Goal: Communication & Community: Participate in discussion

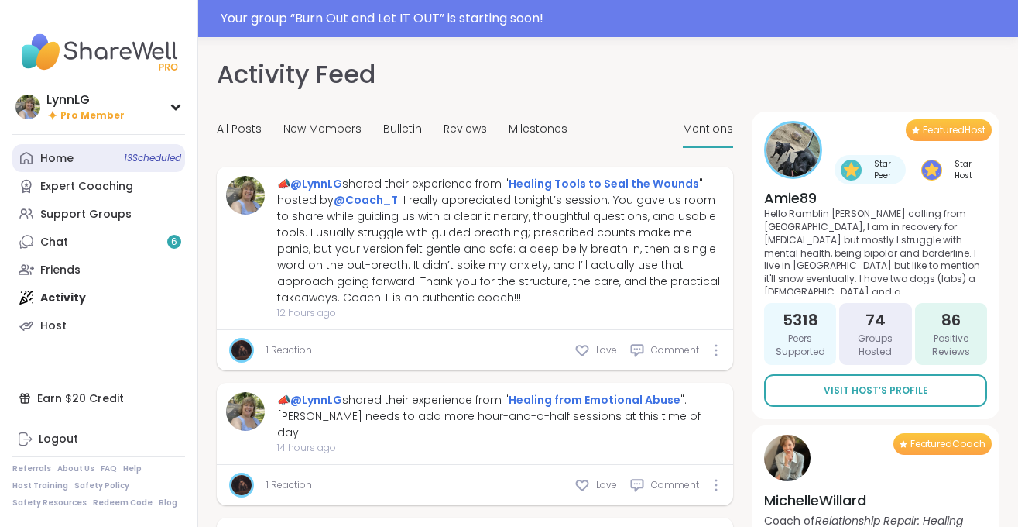
click at [148, 149] on link "Home 13 Scheduled" at bounding box center [98, 158] width 173 height 28
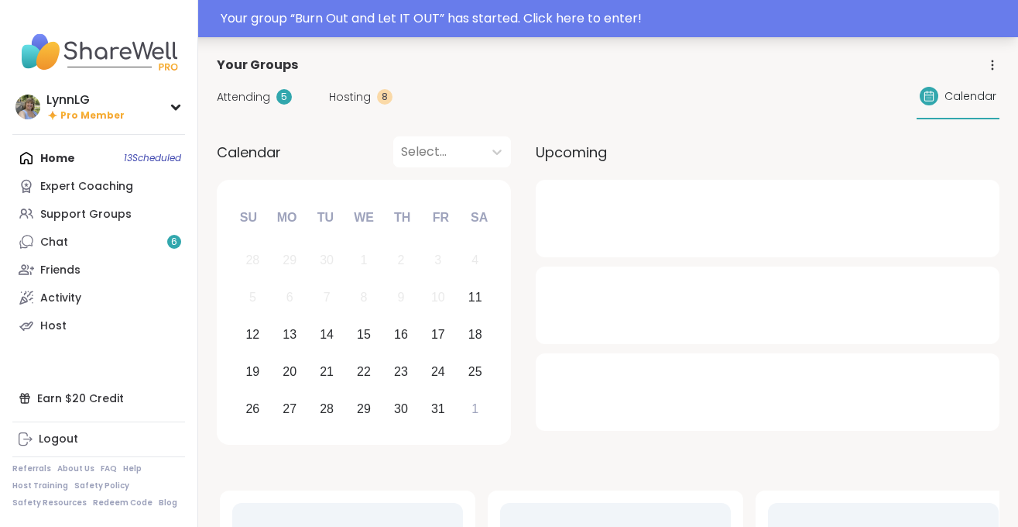
click at [598, 12] on div "Your group “ Burn Out and Let IT OUT ” has started. Click here to enter!" at bounding box center [615, 18] width 788 height 19
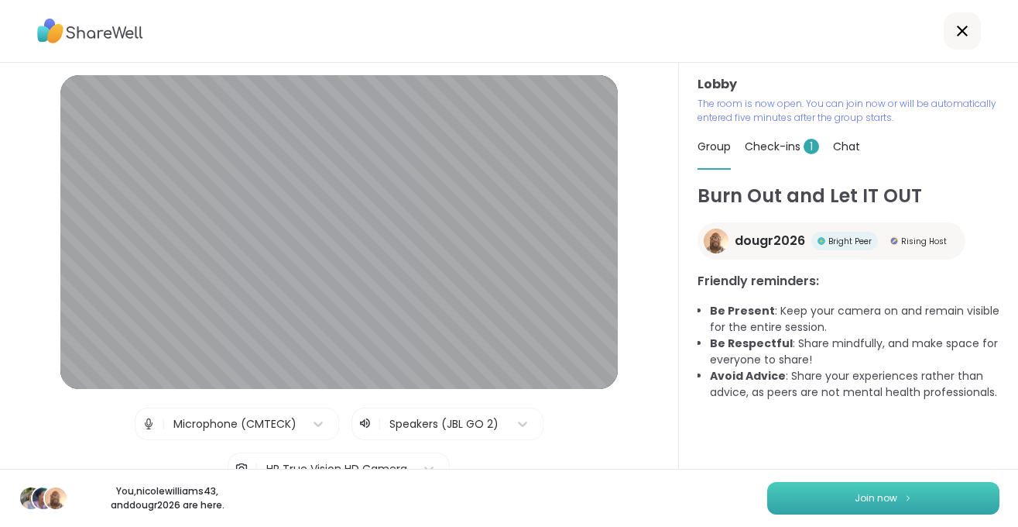
click at [876, 491] on span "Join now" at bounding box center [876, 498] width 43 height 14
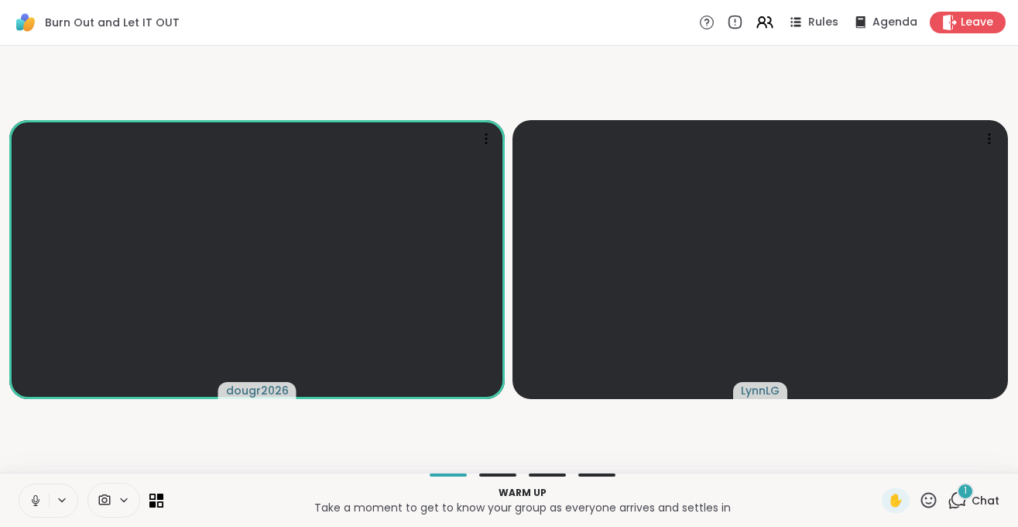
drag, startPoint x: 31, startPoint y: 503, endPoint x: 39, endPoint y: 510, distance: 10.4
click at [38, 510] on button at bounding box center [33, 500] width 29 height 33
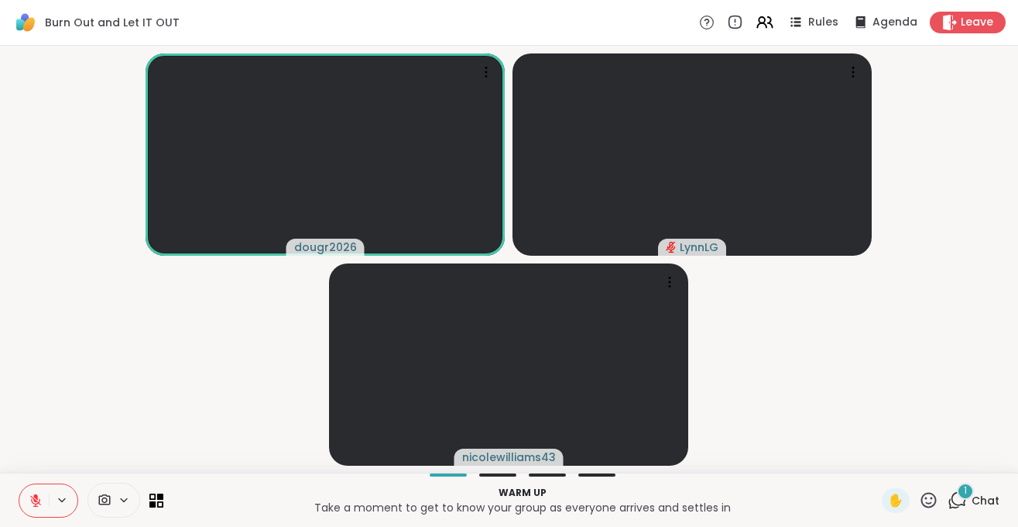
click at [24, 503] on button at bounding box center [33, 500] width 29 height 33
click at [34, 506] on icon at bounding box center [36, 500] width 14 height 14
click at [993, 499] on span "Chat" at bounding box center [986, 499] width 28 height 15
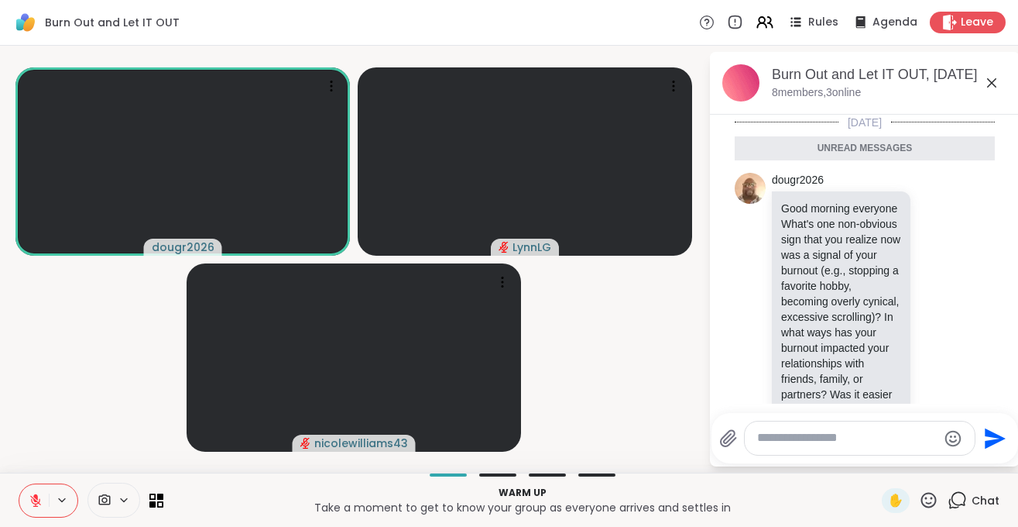
click at [834, 448] on div at bounding box center [860, 437] width 230 height 33
click at [801, 444] on textarea "Type your message" at bounding box center [847, 438] width 180 height 16
click at [821, 445] on textarea "Type your message" at bounding box center [847, 438] width 180 height 16
type textarea "**********"
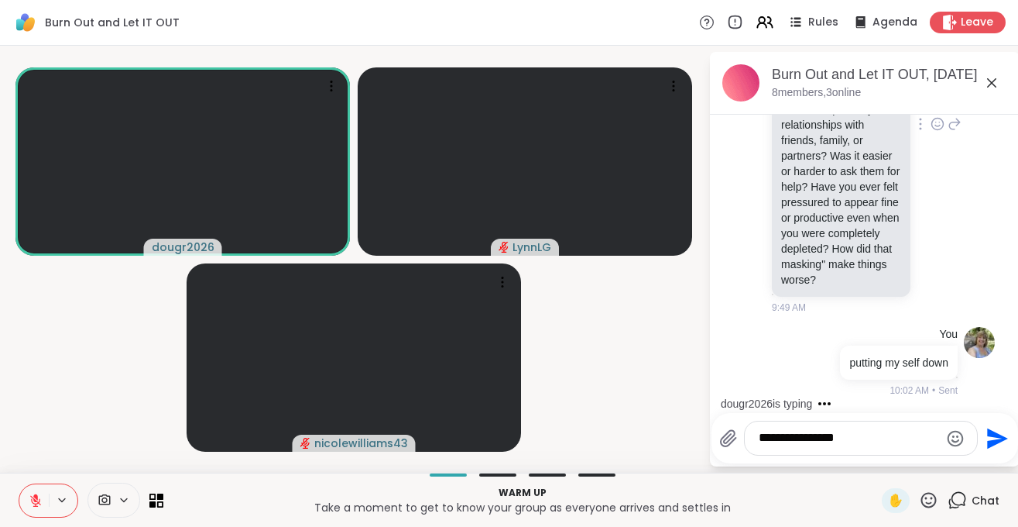
scroll to position [224, 0]
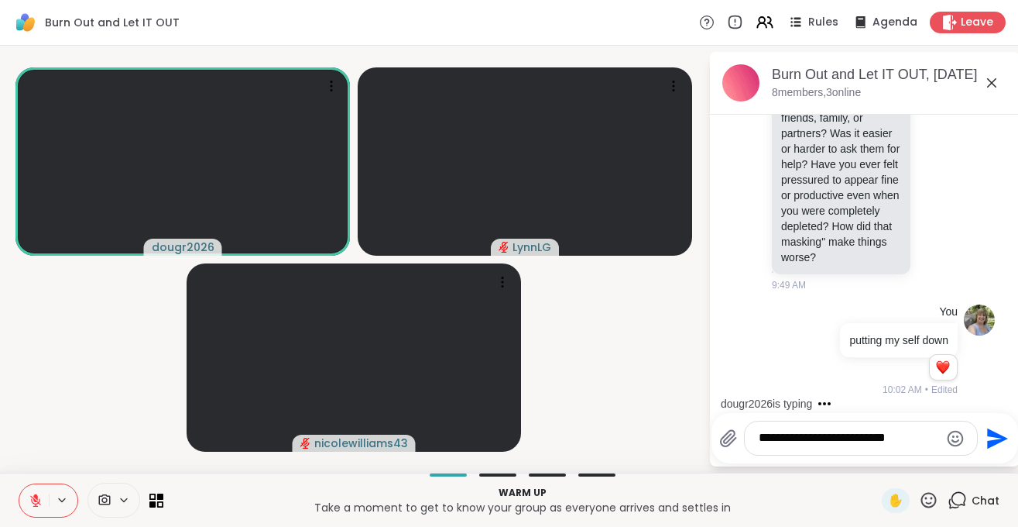
type textarea "**********"
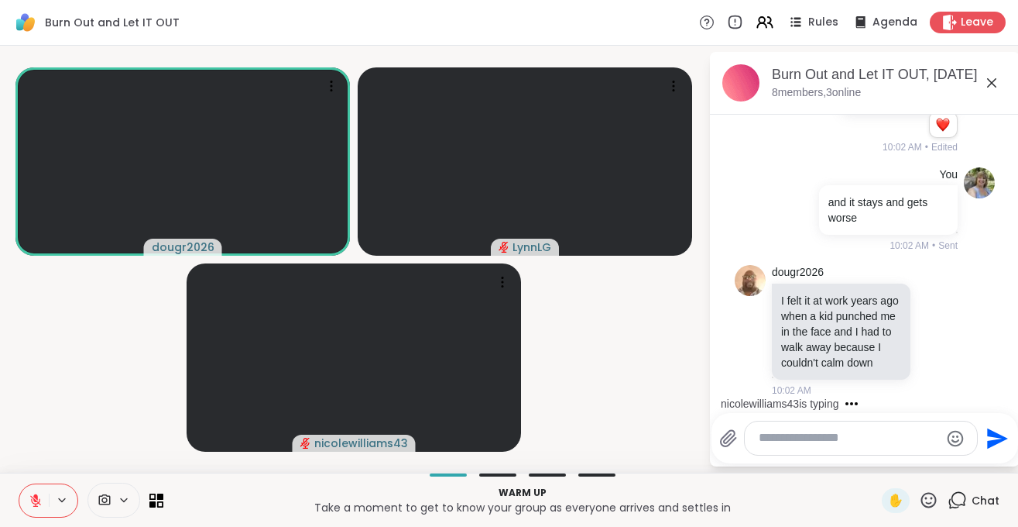
scroll to position [1, 0]
click at [812, 444] on textarea "Type your message" at bounding box center [849, 438] width 180 height 16
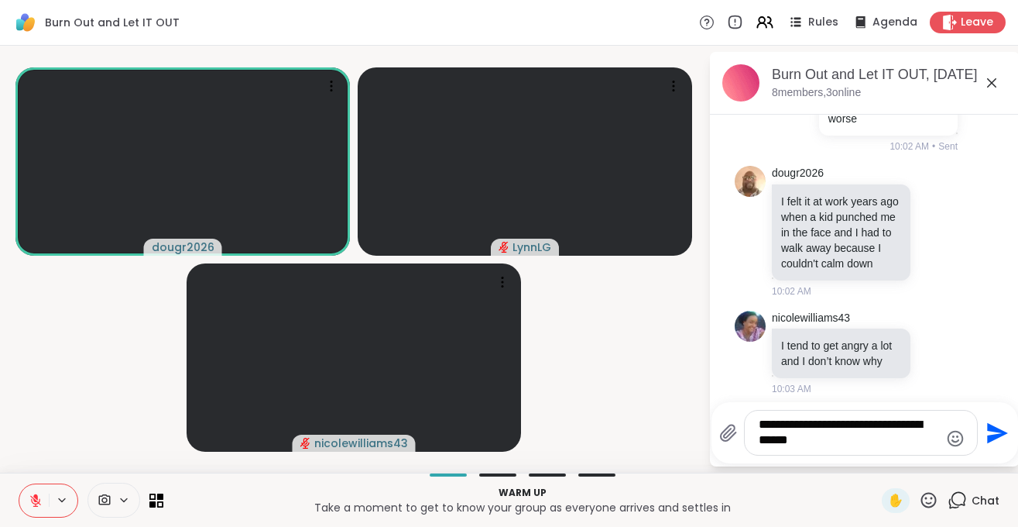
click at [794, 429] on textarea "**********" at bounding box center [849, 433] width 180 height 32
click at [838, 444] on textarea "**********" at bounding box center [849, 433] width 180 height 32
type textarea "*"
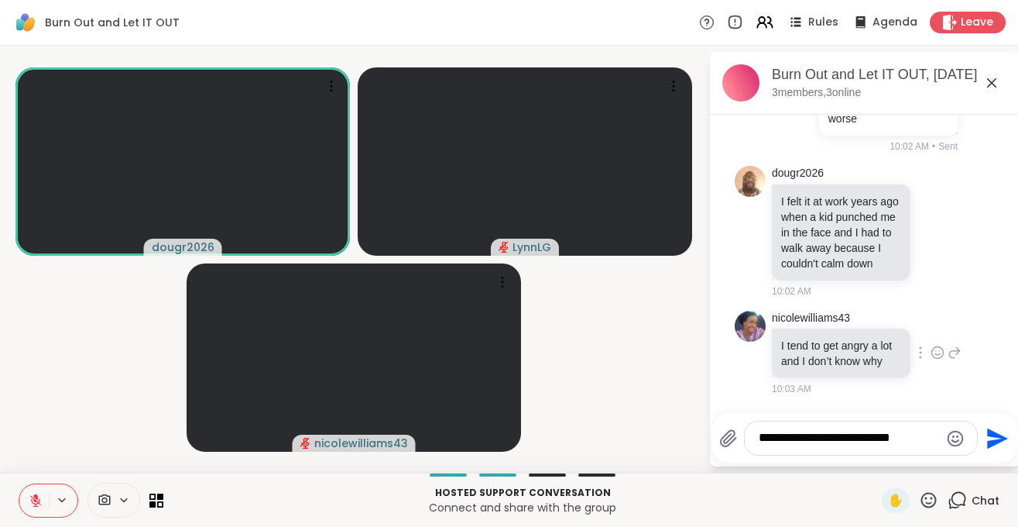
type textarea "**********"
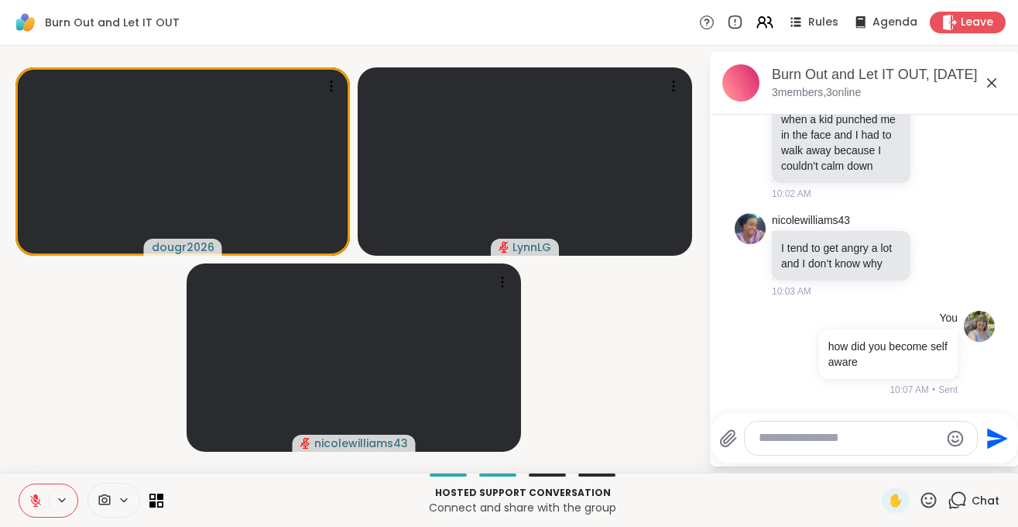
scroll to position [3, 0]
click at [35, 512] on button at bounding box center [33, 500] width 29 height 33
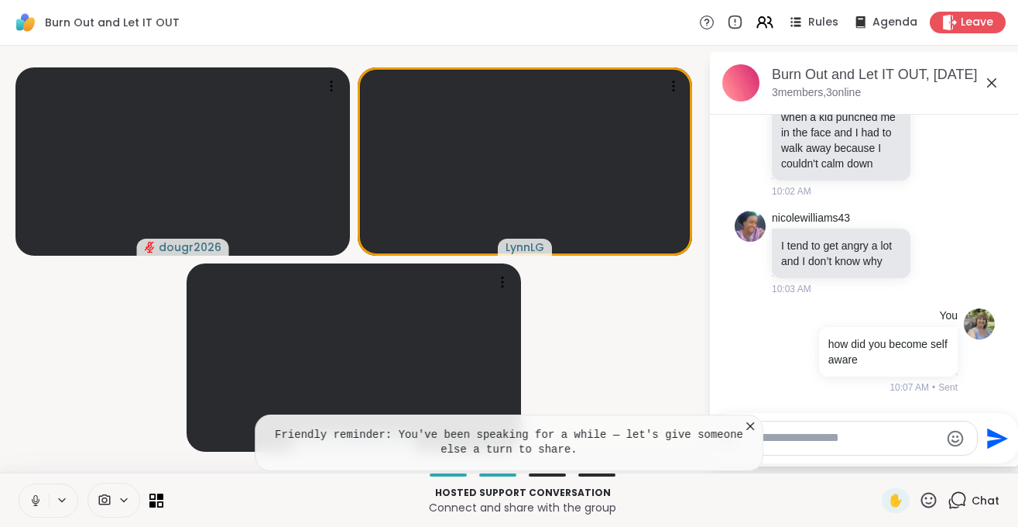
click at [745, 427] on icon at bounding box center [750, 425] width 15 height 15
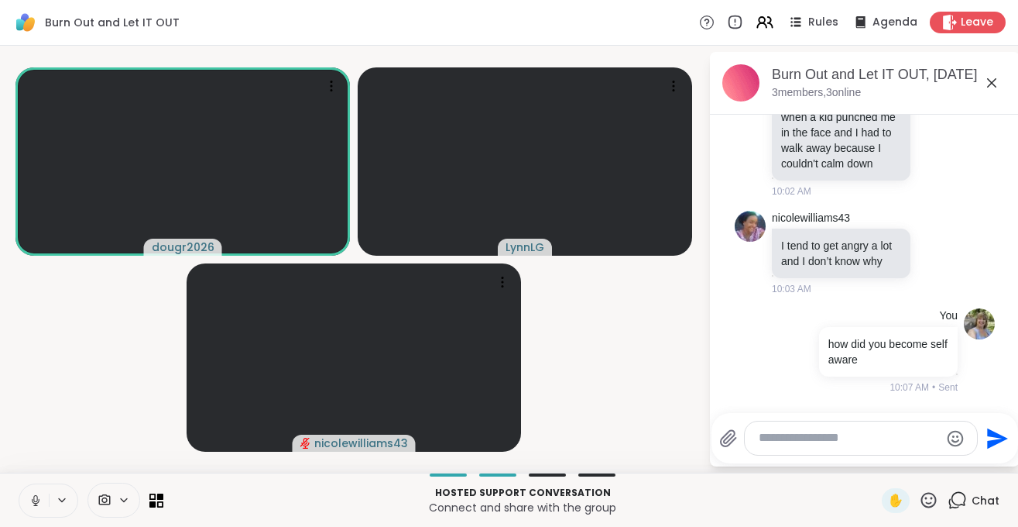
click at [33, 503] on icon at bounding box center [36, 500] width 14 height 14
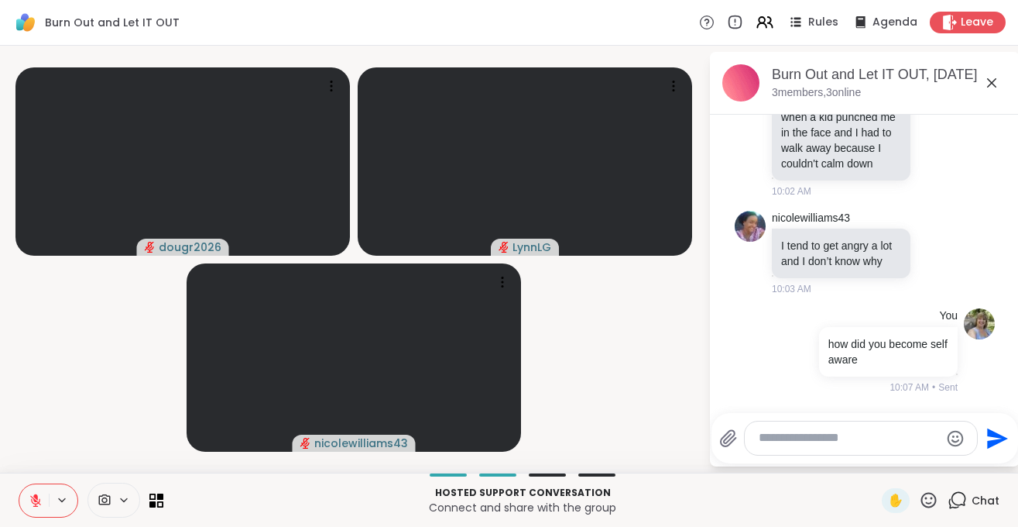
click at [36, 513] on button at bounding box center [33, 500] width 29 height 33
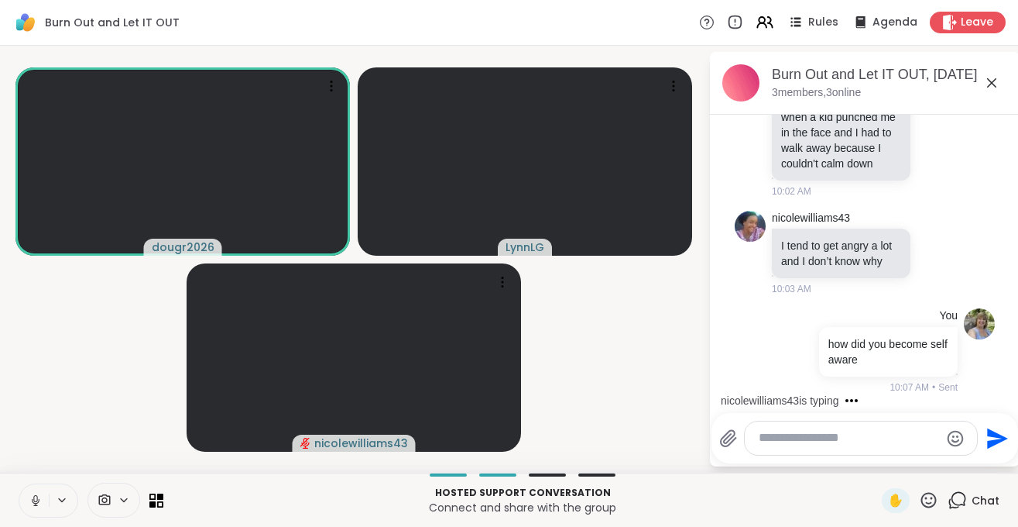
scroll to position [760, 0]
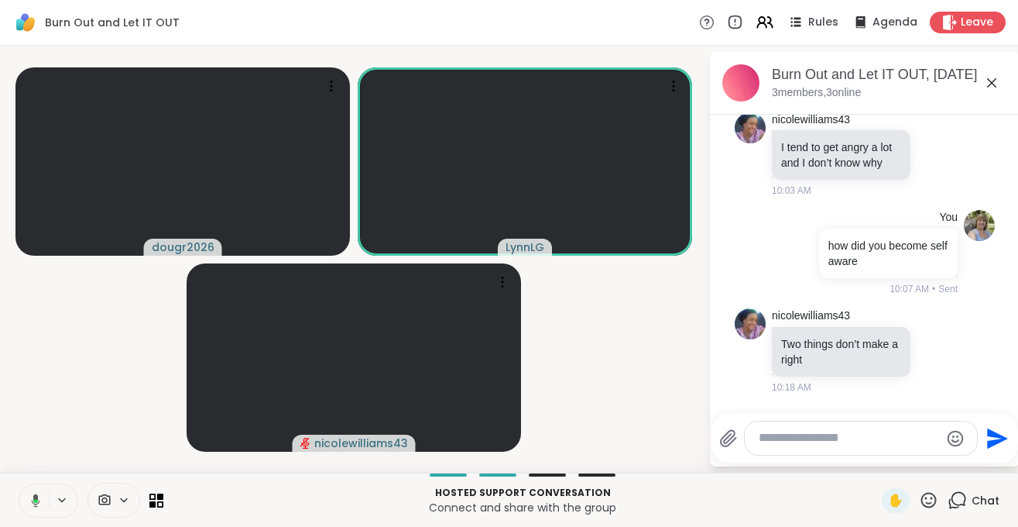
click at [33, 506] on icon at bounding box center [33, 500] width 14 height 14
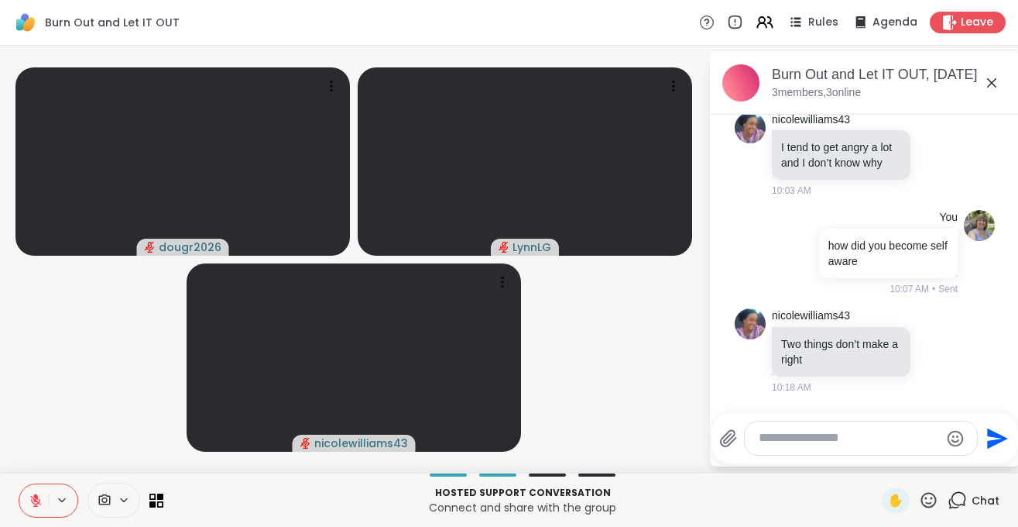
click at [35, 497] on icon at bounding box center [35, 496] width 5 height 6
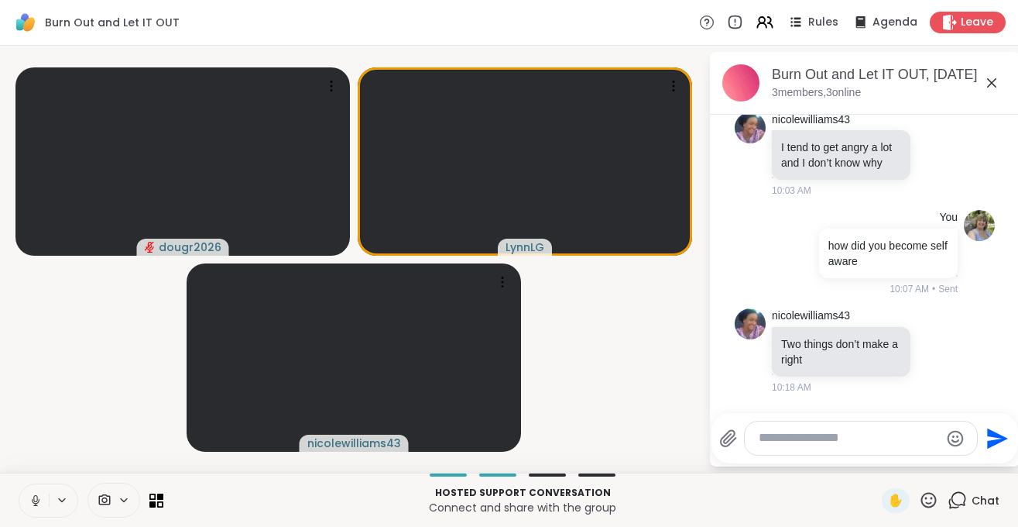
click at [34, 504] on icon at bounding box center [36, 500] width 14 height 14
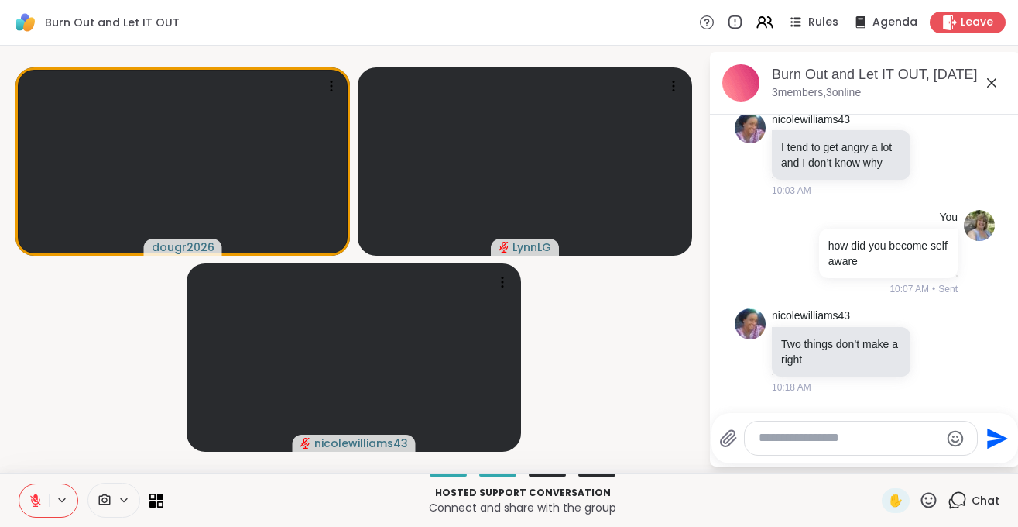
click at [815, 417] on div "Send" at bounding box center [865, 438] width 307 height 50
click at [816, 429] on div at bounding box center [861, 437] width 232 height 33
click at [783, 438] on textarea "Type your message" at bounding box center [849, 438] width 180 height 16
type textarea "**********"
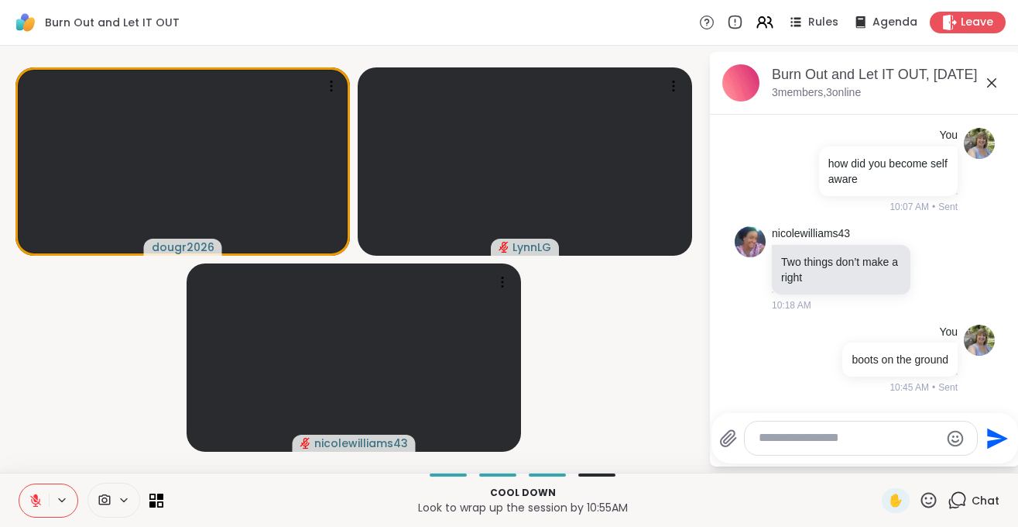
drag, startPoint x: 825, startPoint y: 509, endPoint x: 810, endPoint y: 521, distance: 18.7
click at [638, 345] on video-player-container "dougr2026 LynnLG nicolewilliams43" at bounding box center [354, 259] width 690 height 414
click at [954, 440] on icon "Emoji picker" at bounding box center [955, 438] width 19 height 19
click at [664, 376] on video-player-container "dougr2026 LynnLG nicolewilliams43" at bounding box center [354, 259] width 690 height 414
click at [928, 499] on icon at bounding box center [928, 499] width 15 height 15
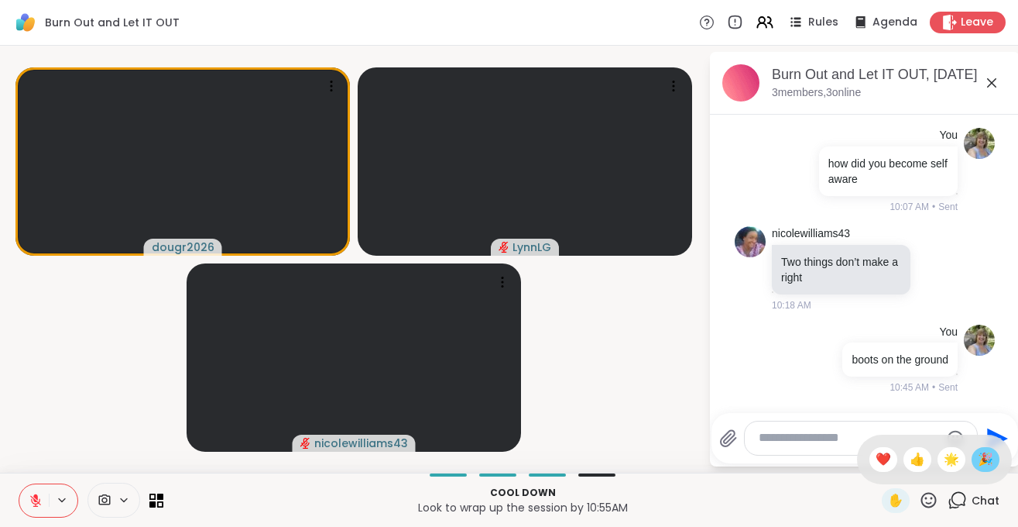
click at [978, 453] on span "🎉" at bounding box center [985, 459] width 15 height 19
click at [857, 443] on textarea "Type your message" at bounding box center [849, 438] width 180 height 16
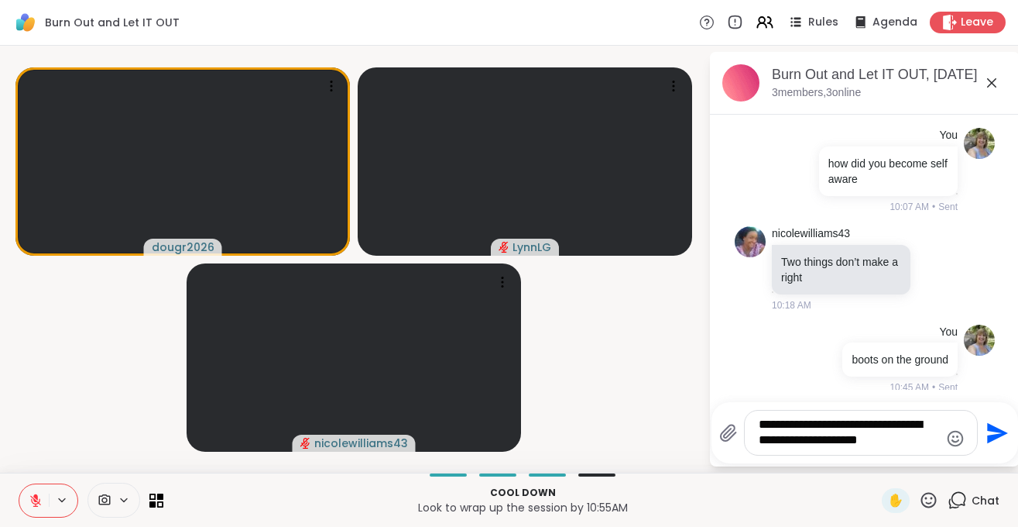
type textarea "**********"
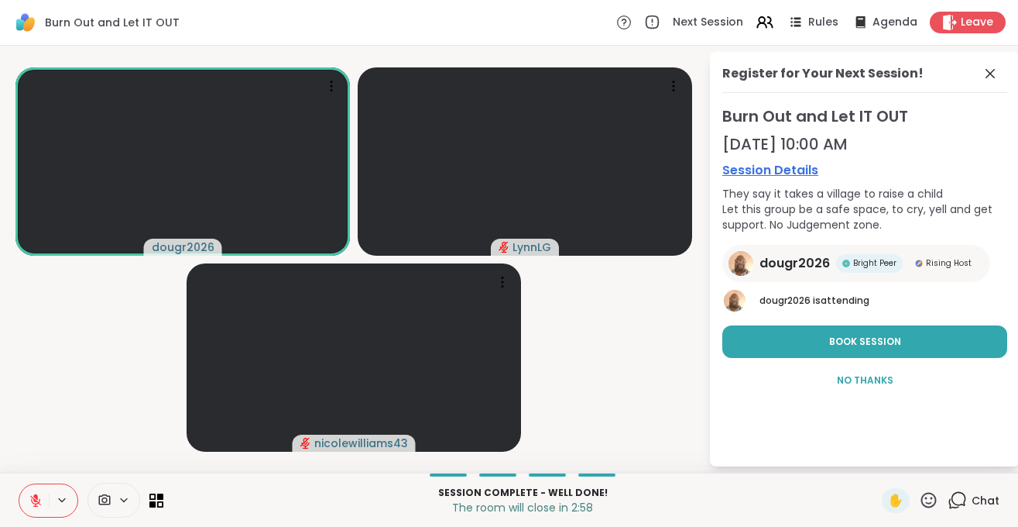
click at [31, 506] on button at bounding box center [33, 500] width 29 height 33
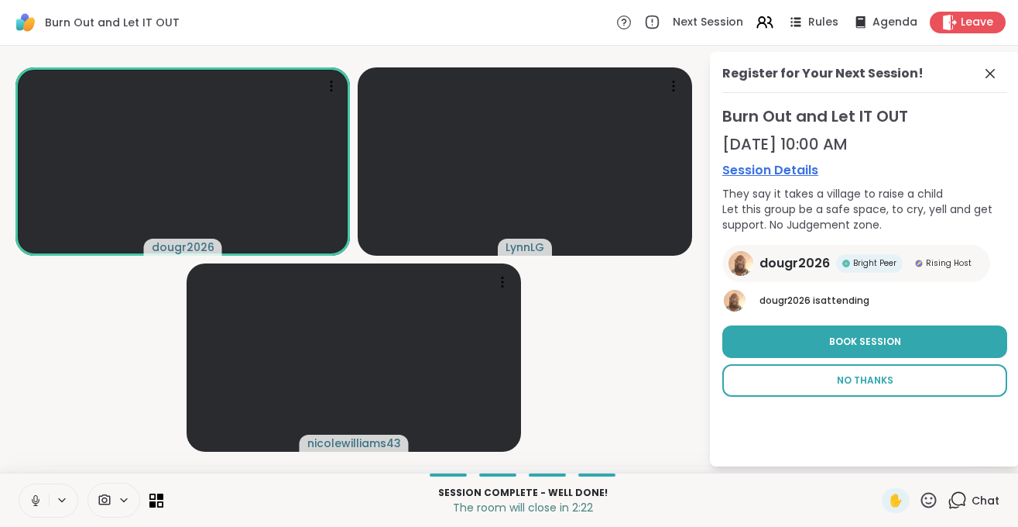
click at [856, 380] on span "No Thanks" at bounding box center [865, 380] width 57 height 14
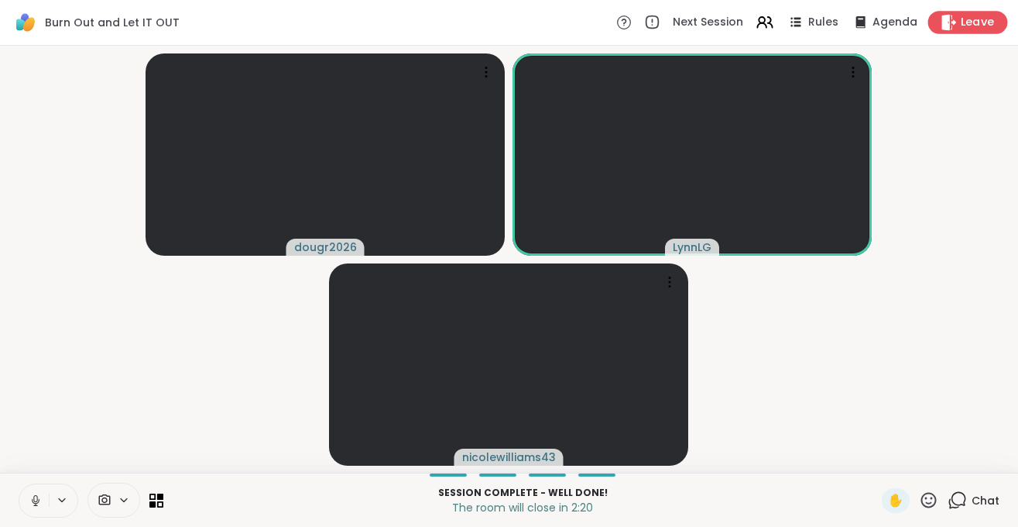
click at [969, 22] on span "Leave" at bounding box center [978, 23] width 34 height 16
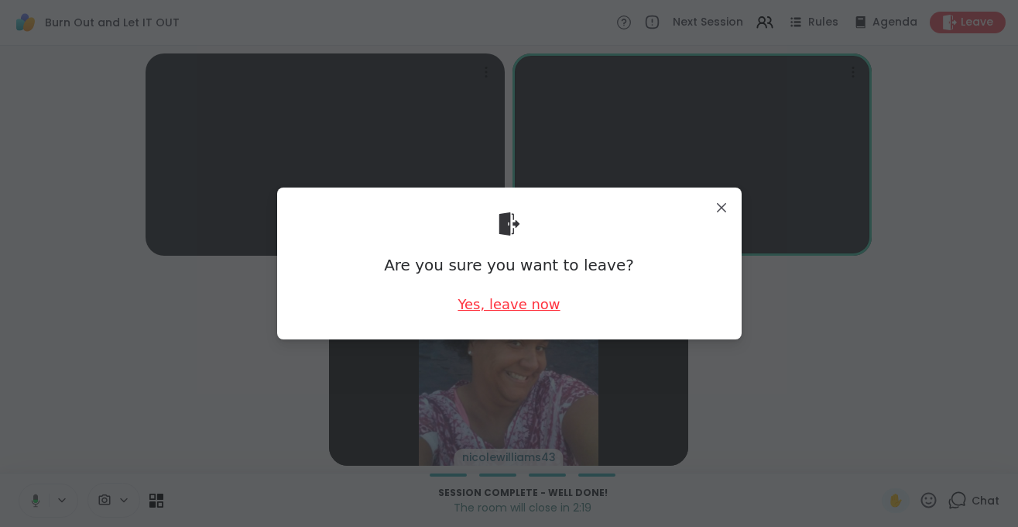
click at [522, 310] on div "Yes, leave now" at bounding box center [509, 303] width 102 height 19
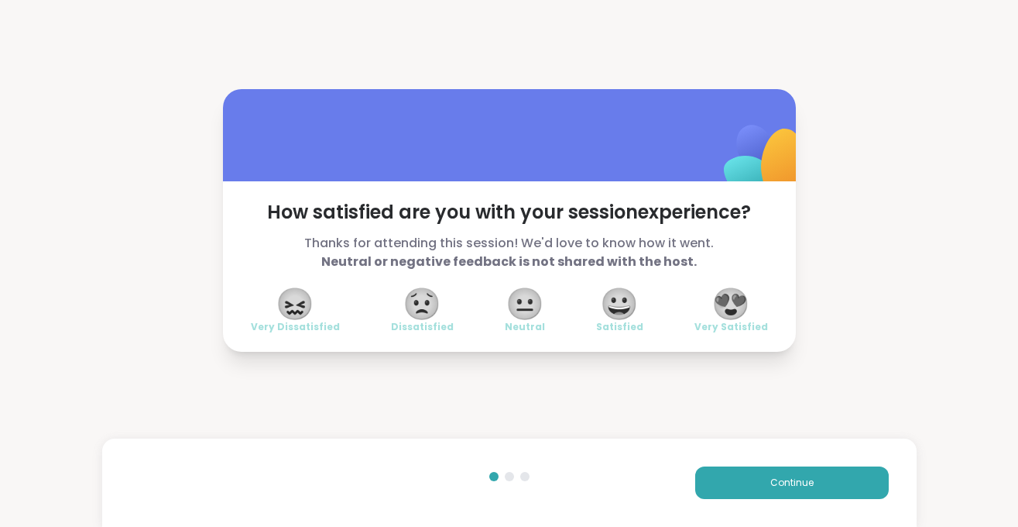
click at [725, 298] on span "😍" at bounding box center [731, 304] width 39 height 28
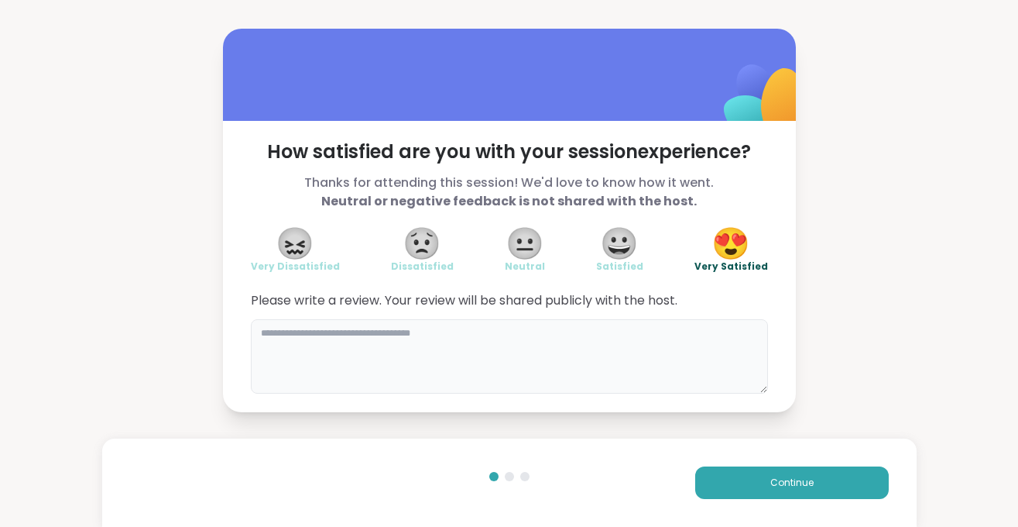
click at [386, 349] on textarea at bounding box center [509, 356] width 517 height 74
click at [309, 345] on textarea "To enrich screen reader interactions, please activate Accessibility in Grammarl…" at bounding box center [509, 356] width 517 height 74
paste textarea "**********"
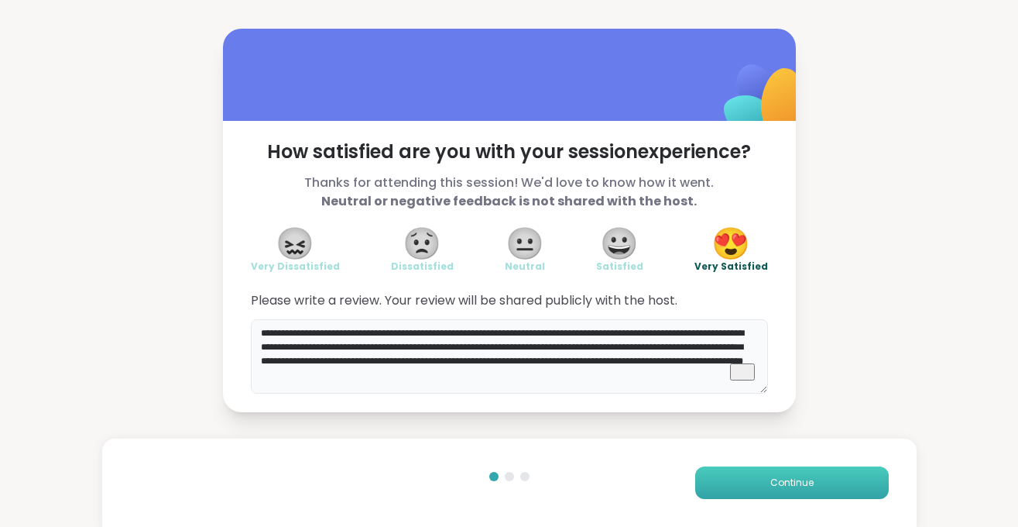
type textarea "**********"
click at [775, 479] on span "Continue" at bounding box center [791, 482] width 43 height 14
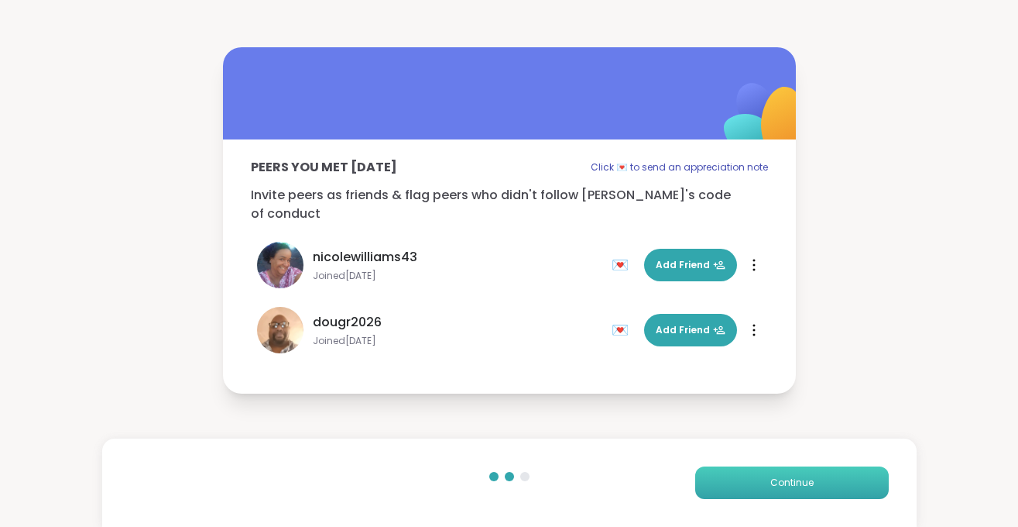
click at [781, 479] on span "Continue" at bounding box center [791, 482] width 43 height 14
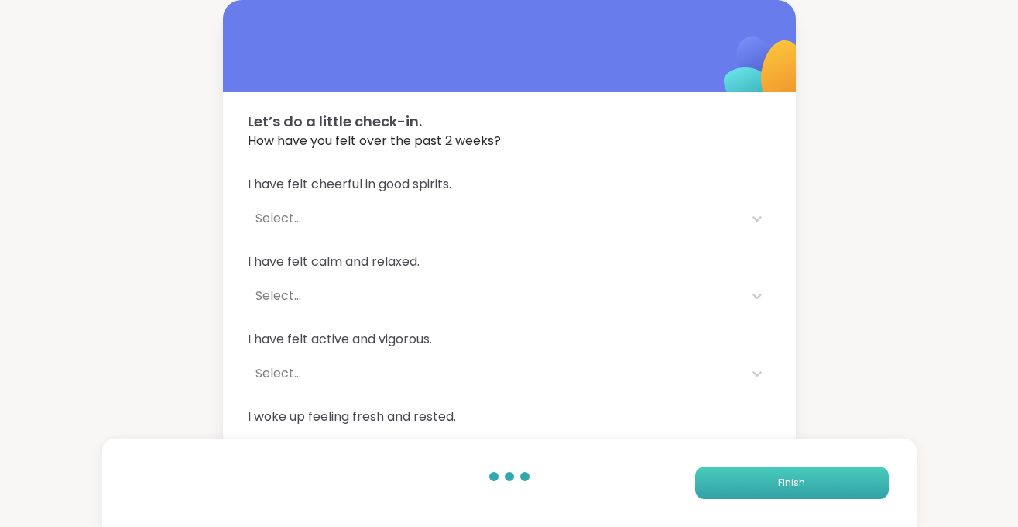
click at [781, 479] on span "Finish" at bounding box center [791, 482] width 27 height 14
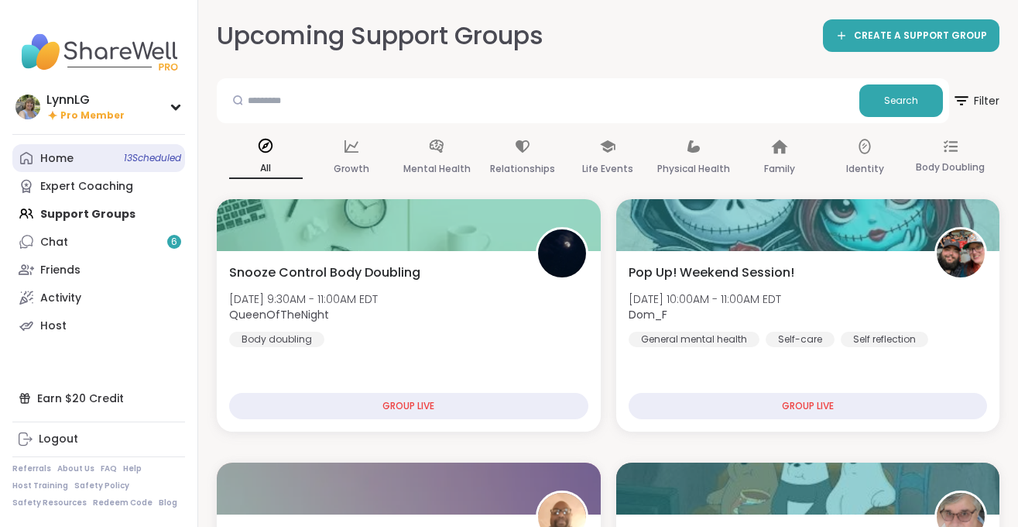
click at [133, 159] on span "13 Scheduled" at bounding box center [152, 158] width 57 height 12
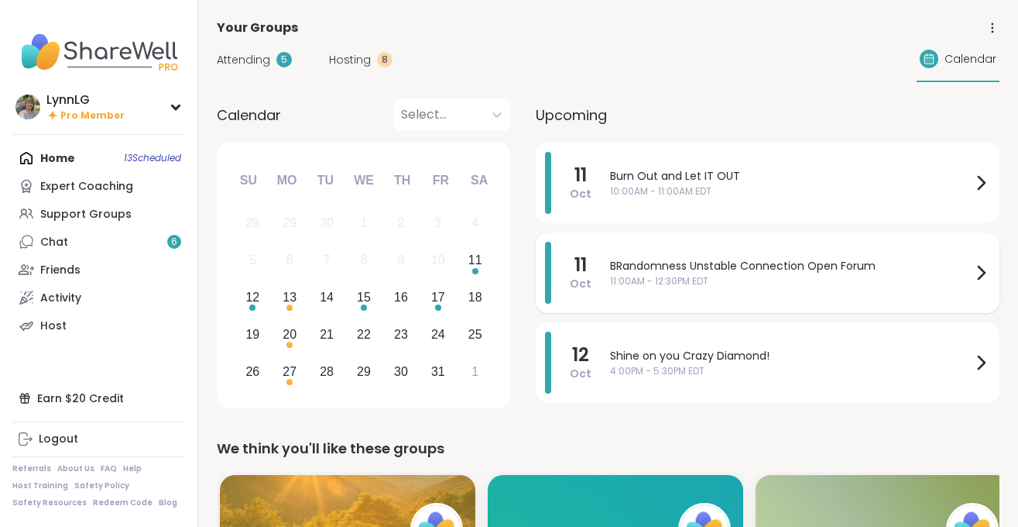
click at [801, 280] on span "11:00AM - 12:30PM EDT" at bounding box center [791, 281] width 362 height 14
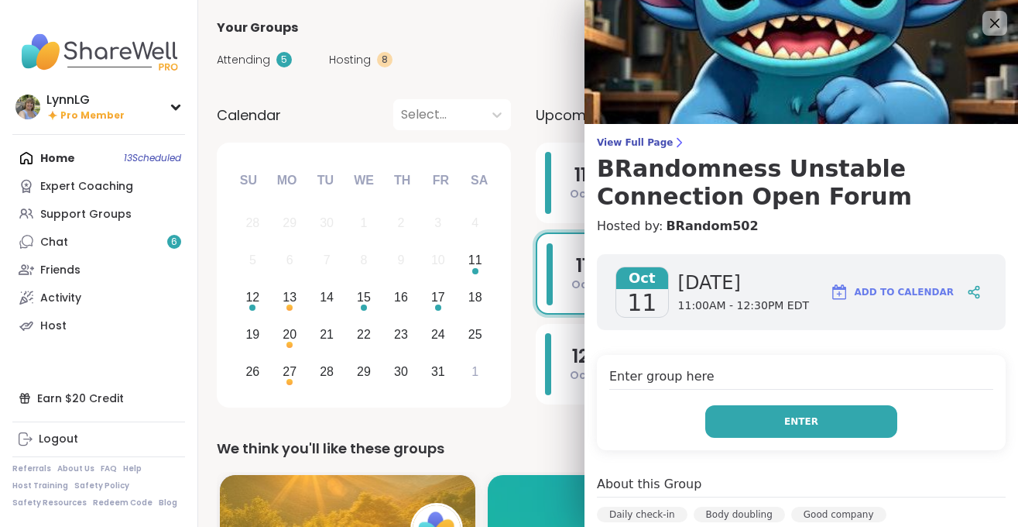
click at [805, 430] on button "Enter" at bounding box center [801, 421] width 192 height 33
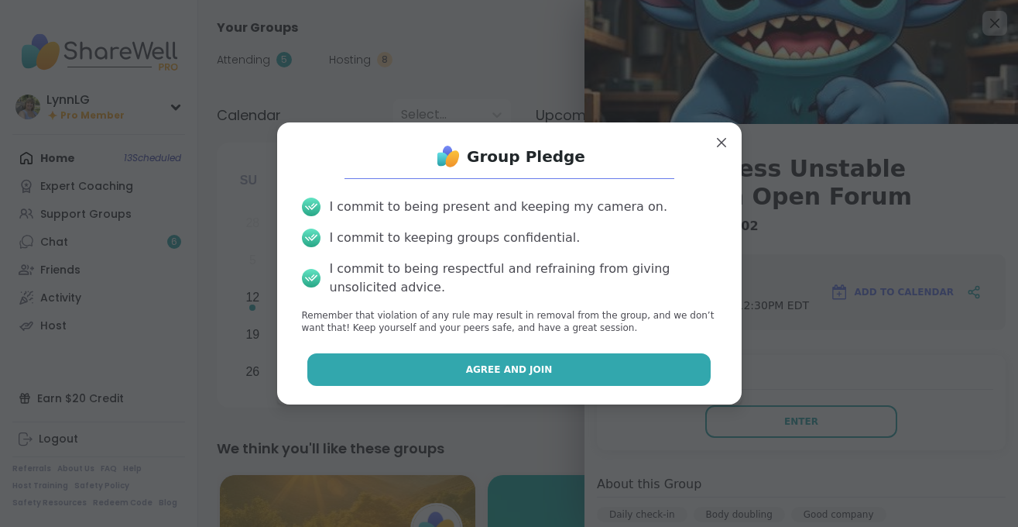
click at [501, 358] on button "Agree and Join" at bounding box center [508, 369] width 403 height 33
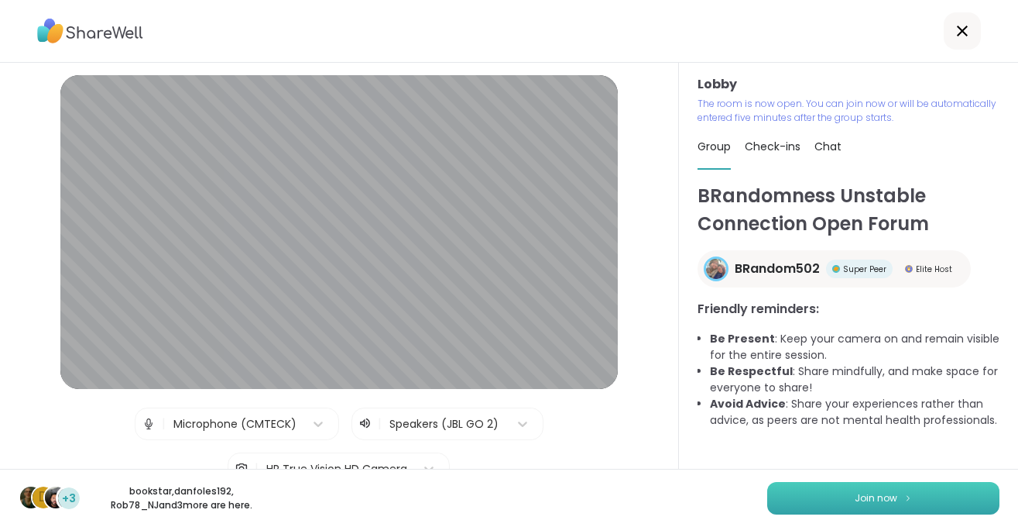
click at [863, 492] on span "Join now" at bounding box center [876, 498] width 43 height 14
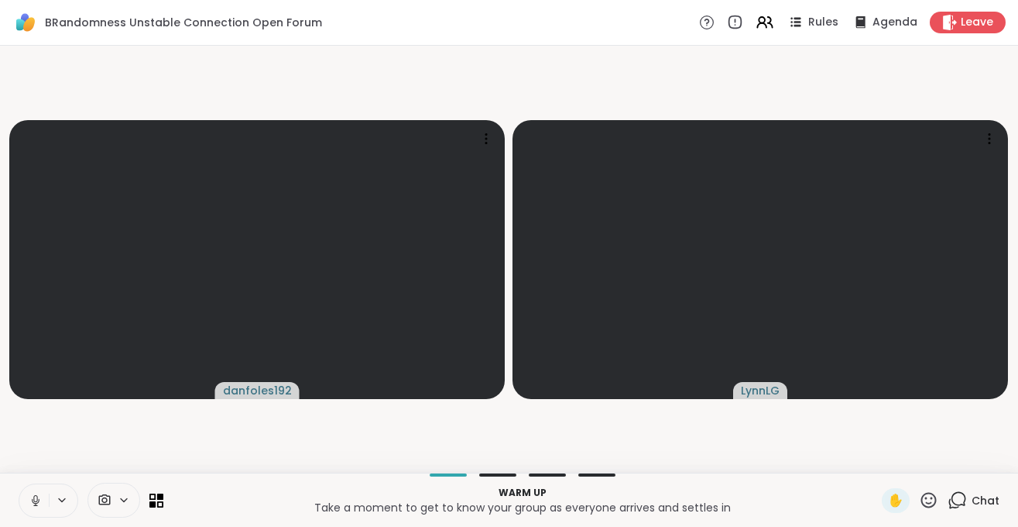
click at [34, 505] on icon at bounding box center [36, 500] width 14 height 14
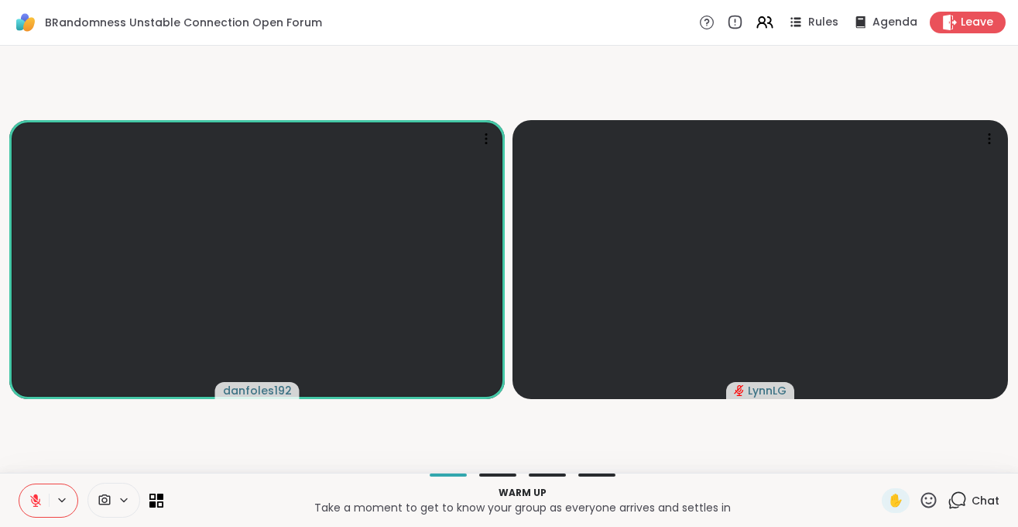
click at [996, 496] on span "Chat" at bounding box center [986, 499] width 28 height 15
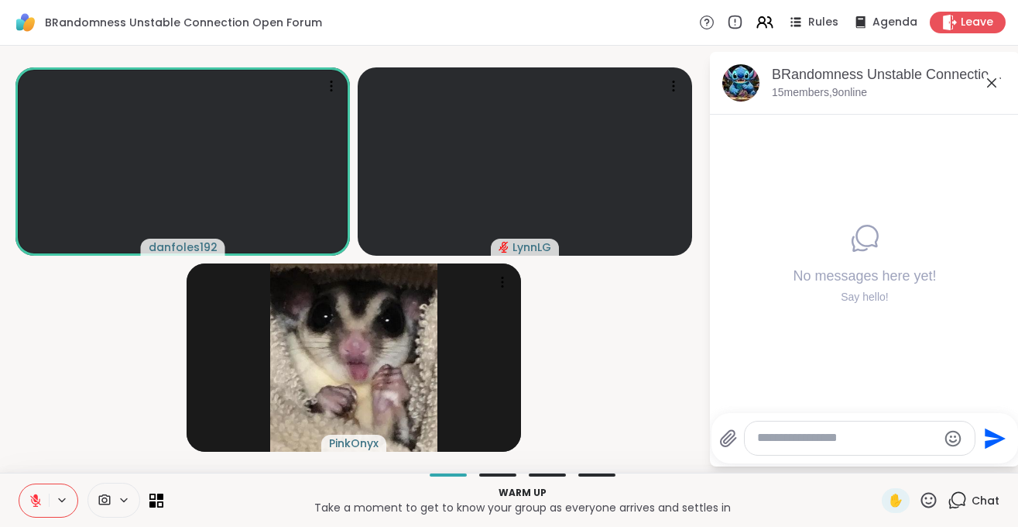
click at [857, 444] on textarea "Type your message" at bounding box center [847, 438] width 180 height 16
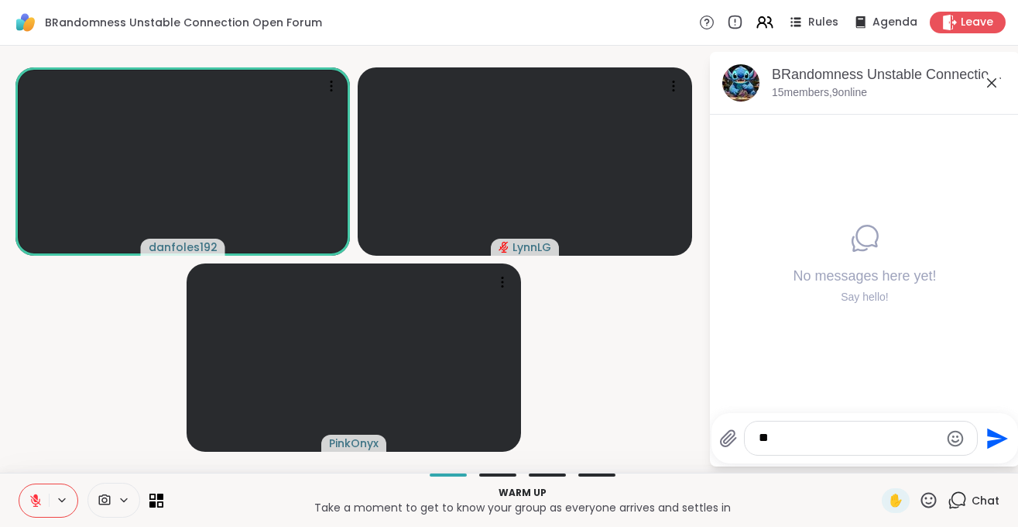
type textarea "***"
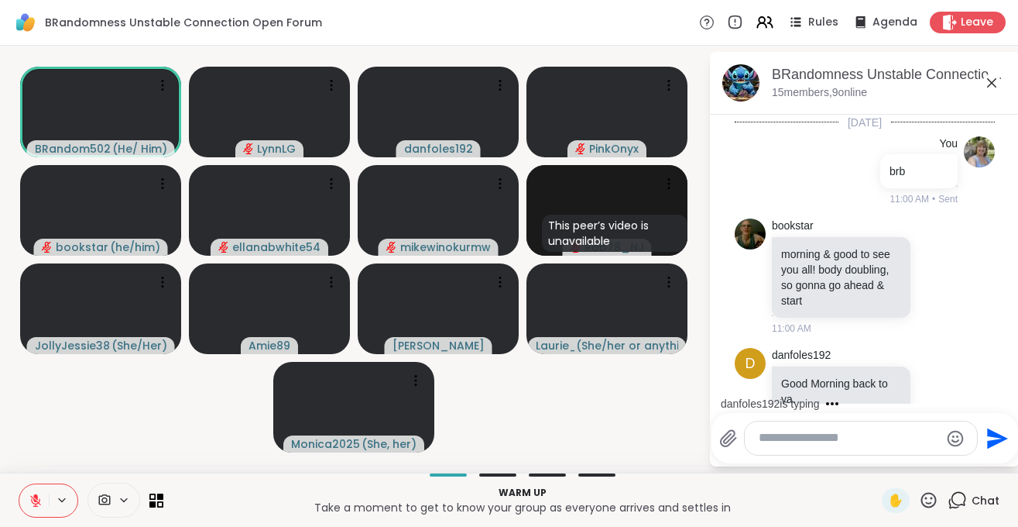
scroll to position [36, 0]
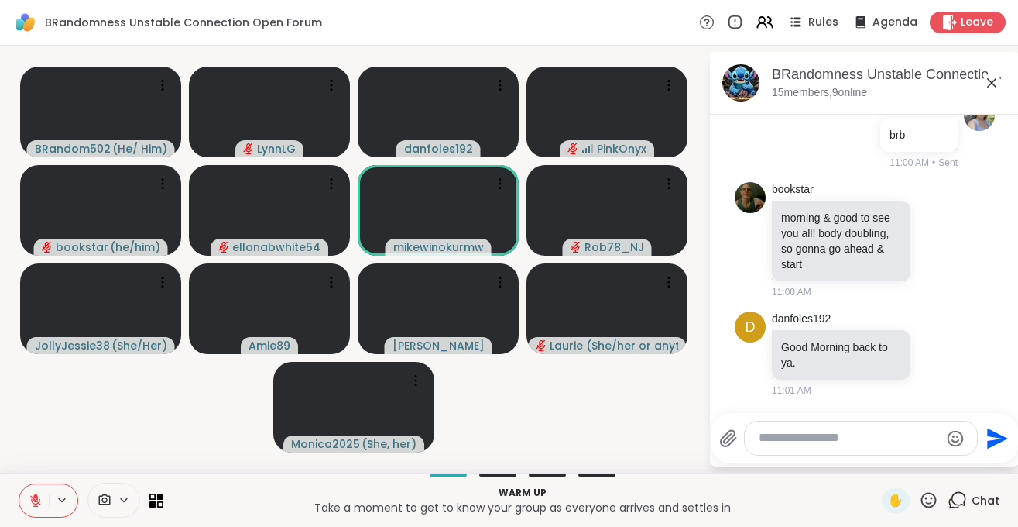
click at [33, 501] on icon at bounding box center [36, 500] width 14 height 14
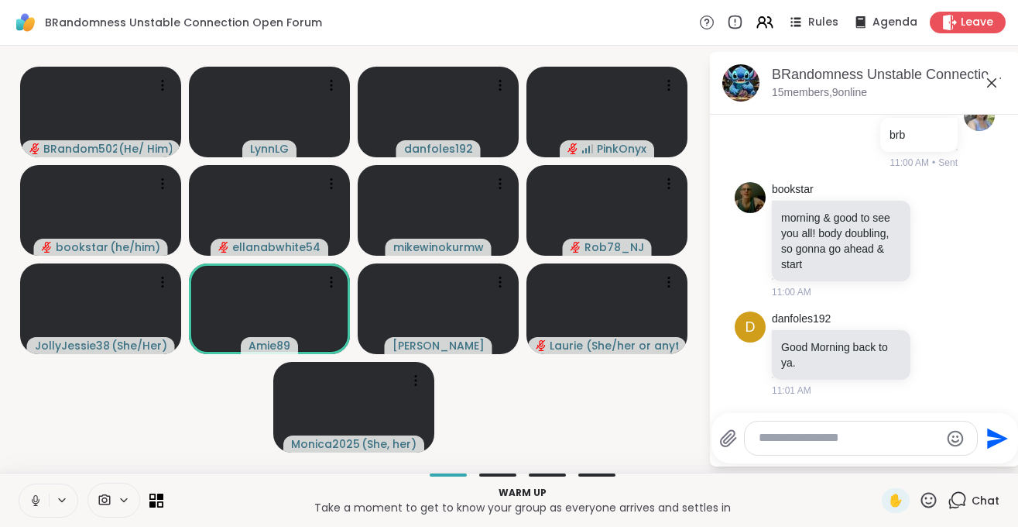
scroll to position [165, 0]
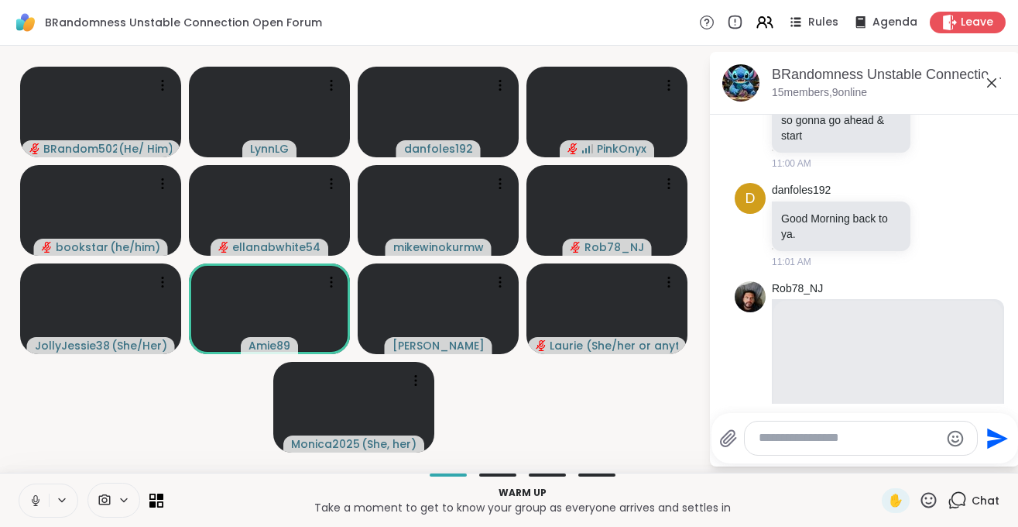
click at [35, 505] on icon at bounding box center [35, 504] width 4 height 1
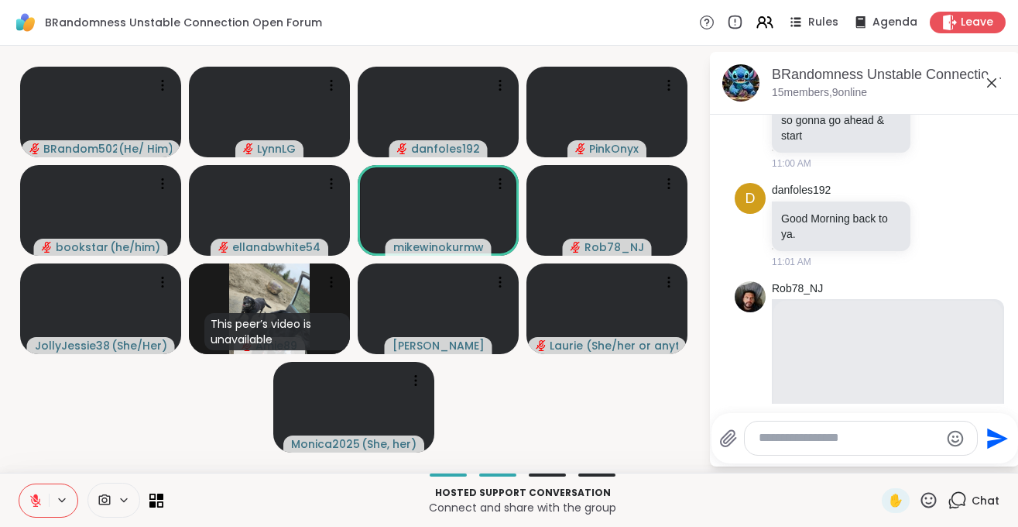
click at [808, 438] on textarea "Type your message" at bounding box center [849, 438] width 180 height 16
click at [35, 505] on icon at bounding box center [36, 500] width 14 height 14
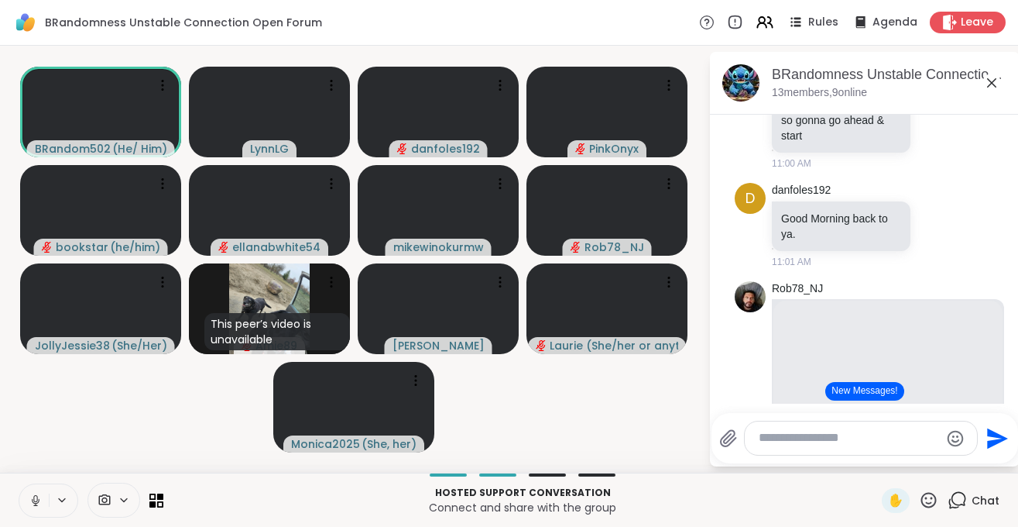
click at [46, 506] on button at bounding box center [33, 500] width 29 height 33
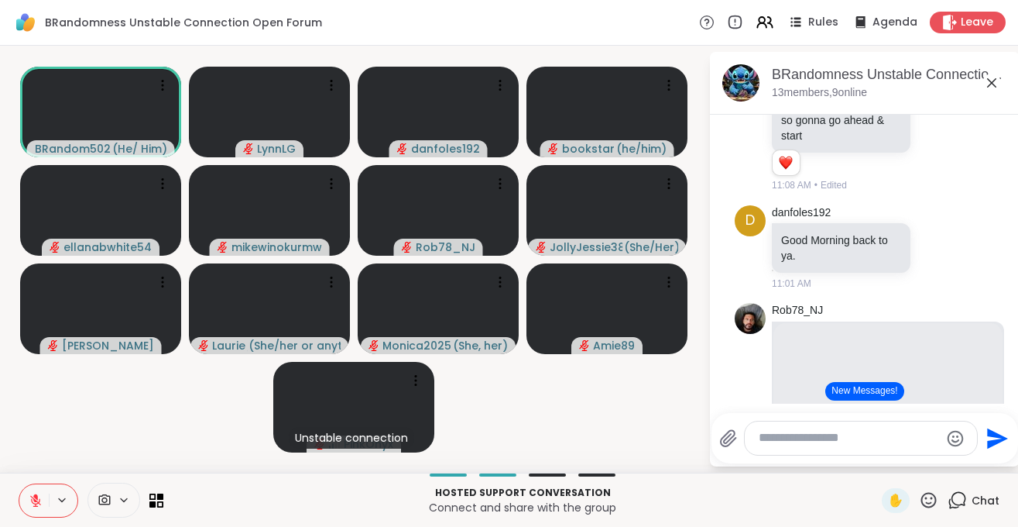
click at [30, 501] on icon at bounding box center [36, 500] width 14 height 14
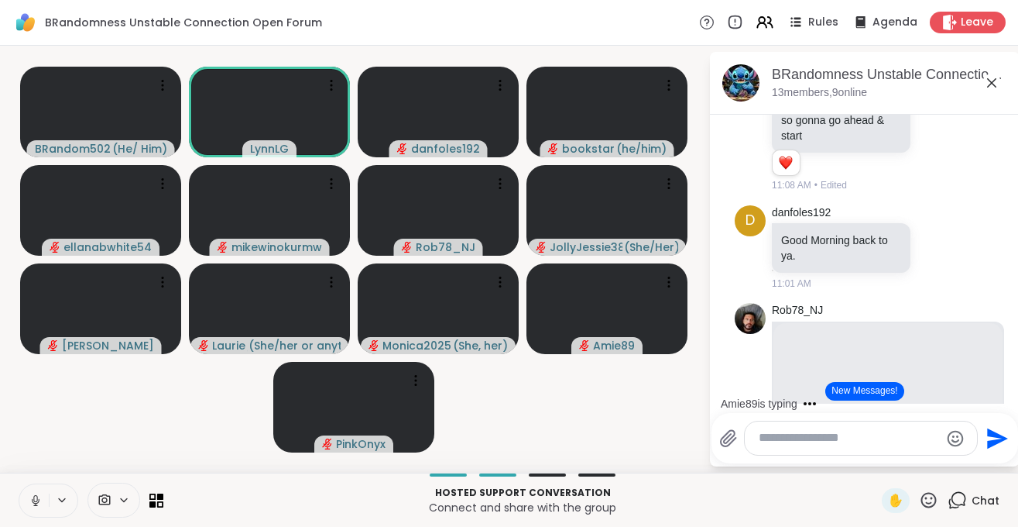
click at [33, 508] on button at bounding box center [33, 500] width 29 height 33
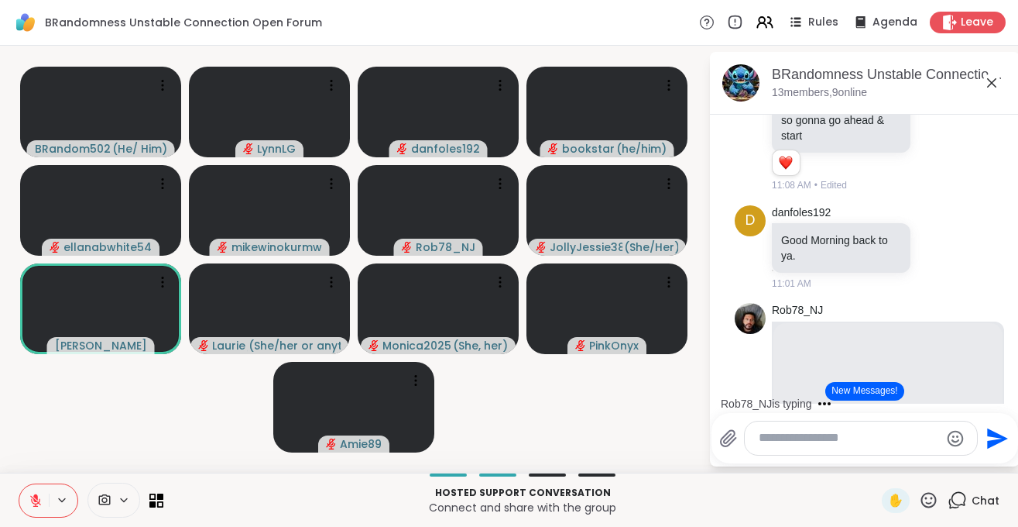
click at [851, 437] on textarea "Type your message" at bounding box center [849, 438] width 180 height 16
type textarea "*"
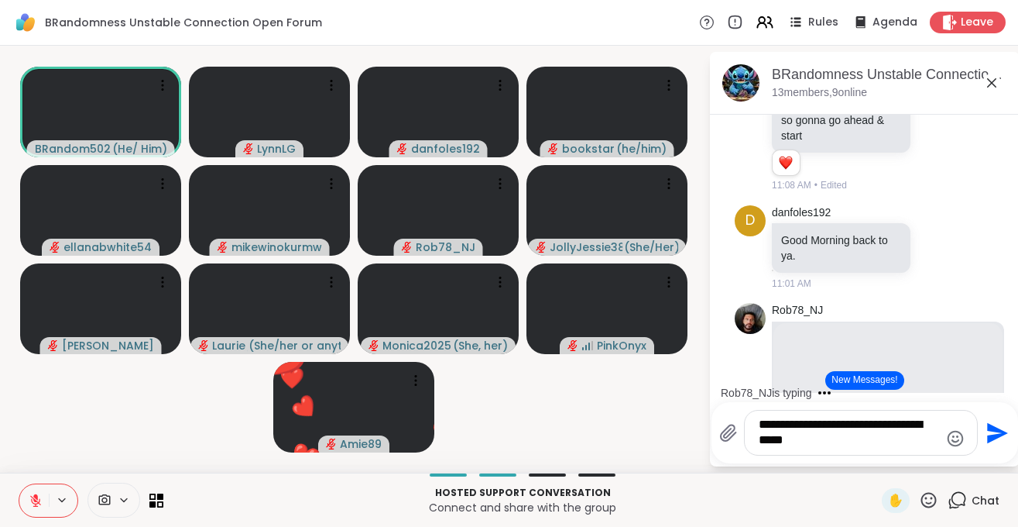
type textarea "**********"
click at [962, 434] on div "**********" at bounding box center [861, 432] width 232 height 44
click at [955, 438] on icon "Emoji picker" at bounding box center [955, 438] width 19 height 19
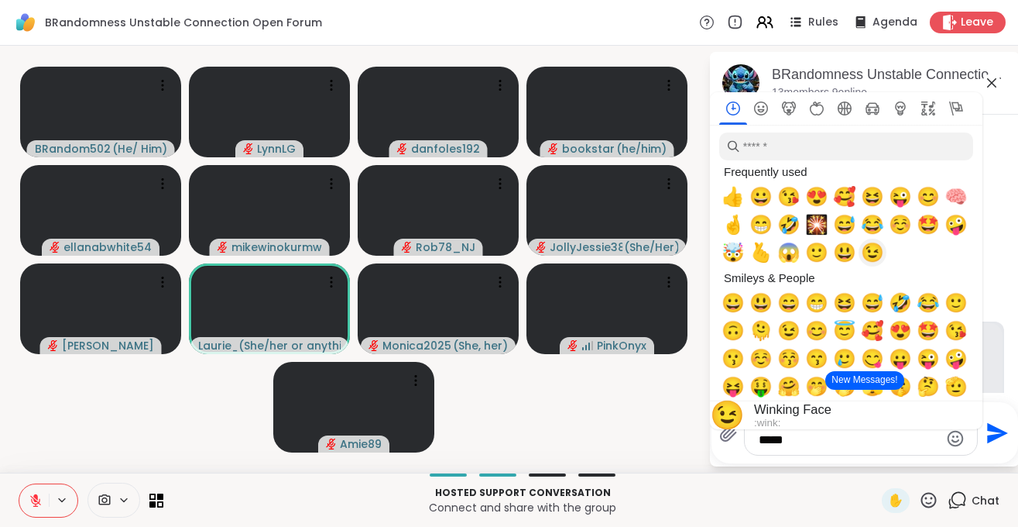
click at [869, 256] on span "😉" at bounding box center [872, 253] width 23 height 22
click at [623, 423] on video-player-container "BRandom502 ( He/ Him ) LynnLG Unstable connection danfoles192 bookstar ( he/him…" at bounding box center [354, 259] width 690 height 414
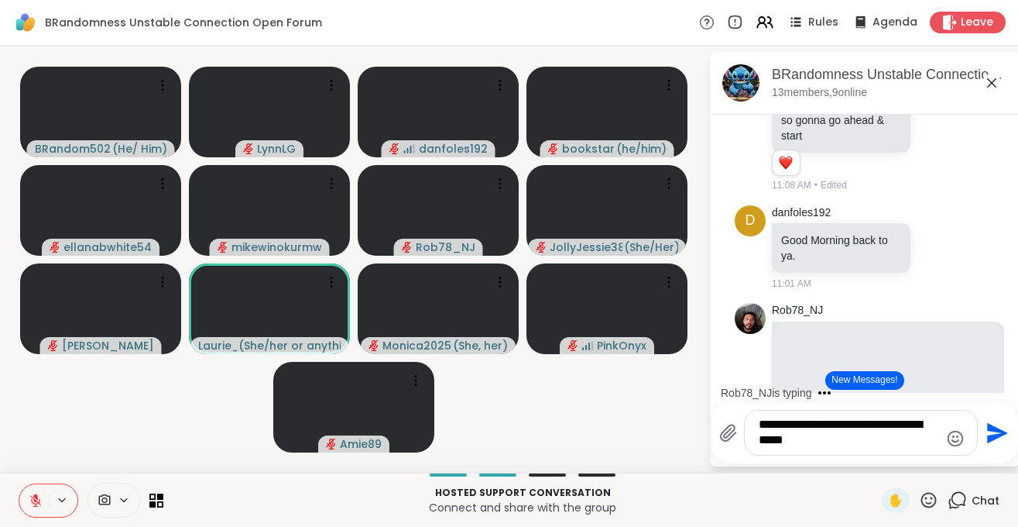
drag, startPoint x: 825, startPoint y: 442, endPoint x: 739, endPoint y: 427, distance: 87.3
click at [759, 427] on textarea "**********" at bounding box center [849, 433] width 180 height 32
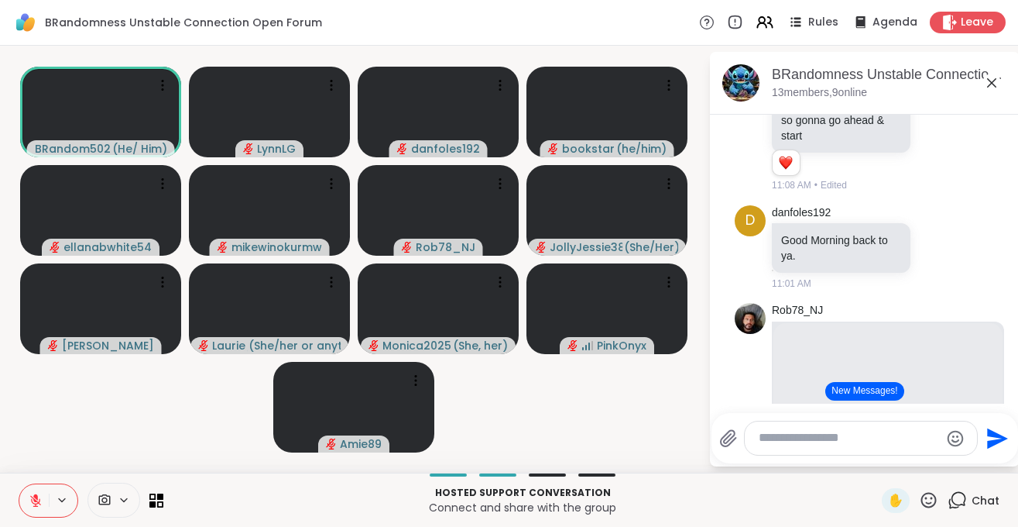
click at [789, 441] on textarea "Type your message" at bounding box center [849, 438] width 180 height 16
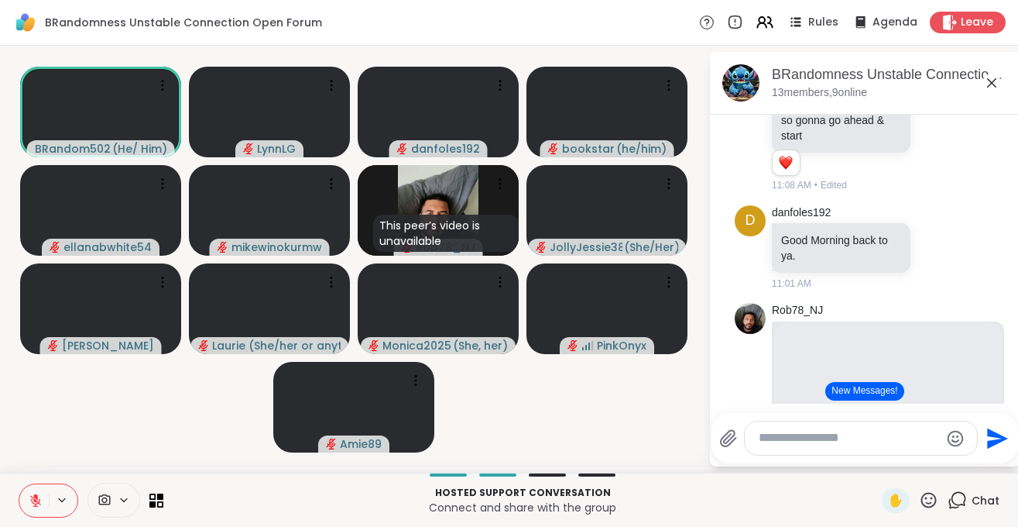
paste textarea "**********"
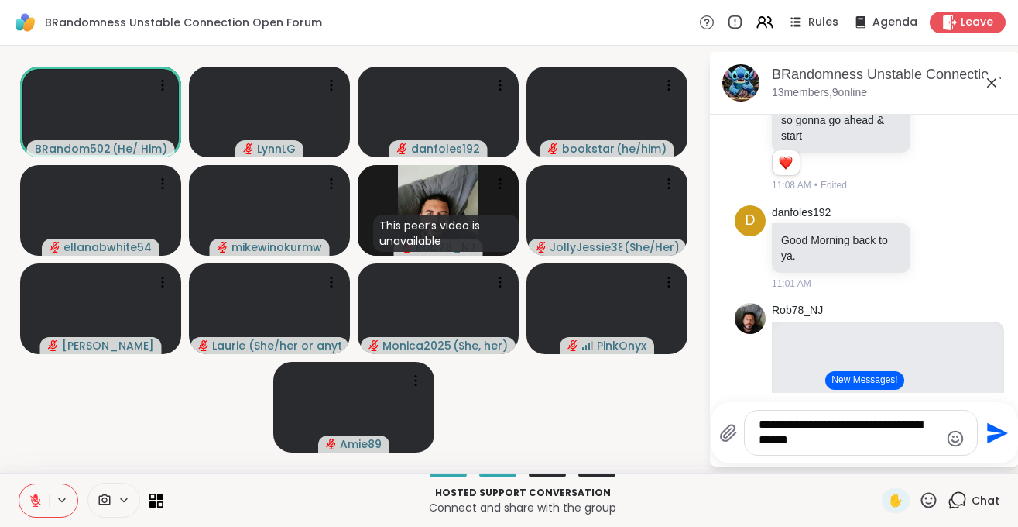
type textarea "**********"
click at [955, 441] on icon "Emoji picker" at bounding box center [956, 438] width 16 height 16
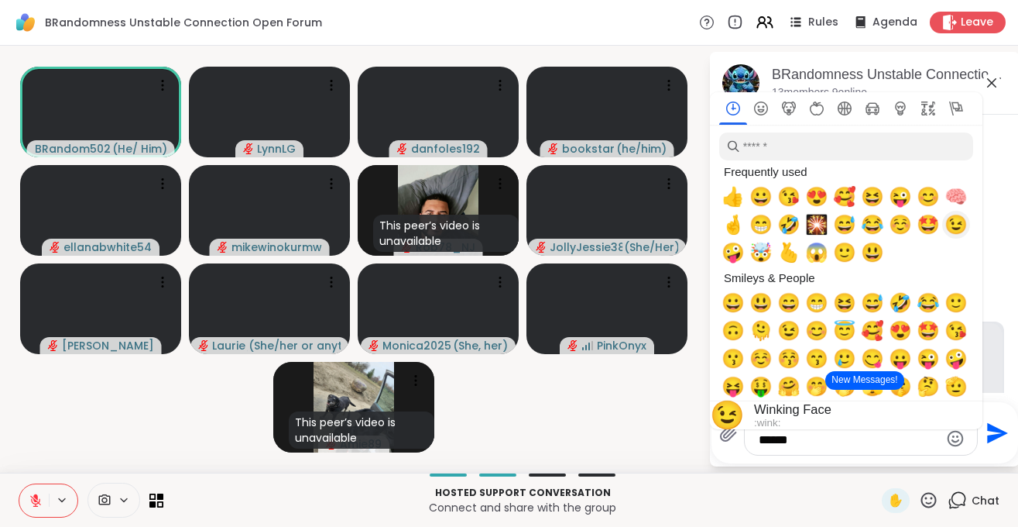
click at [957, 221] on span "😉" at bounding box center [956, 225] width 23 height 22
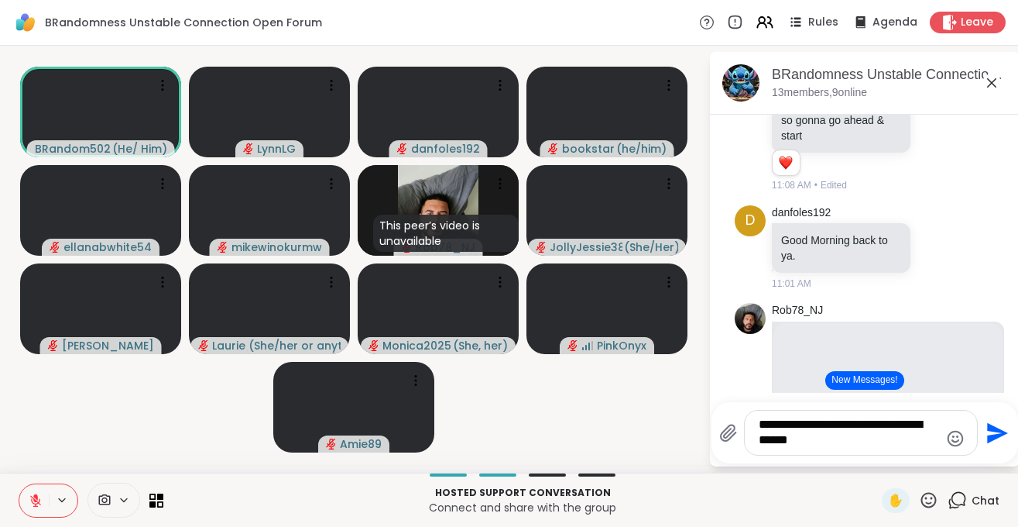
click at [655, 394] on video-player-container "BRandom502 ( He/ Him ) [PERSON_NAME] danfoles192 bookstar ( he/him ) ellanabwhi…" at bounding box center [354, 259] width 690 height 414
click at [828, 444] on textarea "**********" at bounding box center [849, 433] width 180 height 32
click at [948, 436] on icon "Emoji picker" at bounding box center [955, 438] width 19 height 19
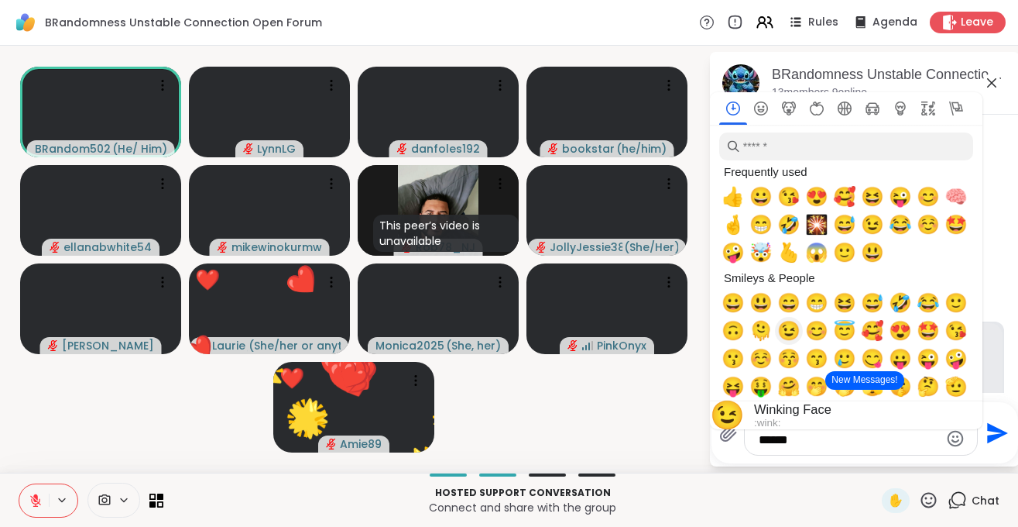
click at [788, 328] on span "😉" at bounding box center [788, 331] width 23 height 22
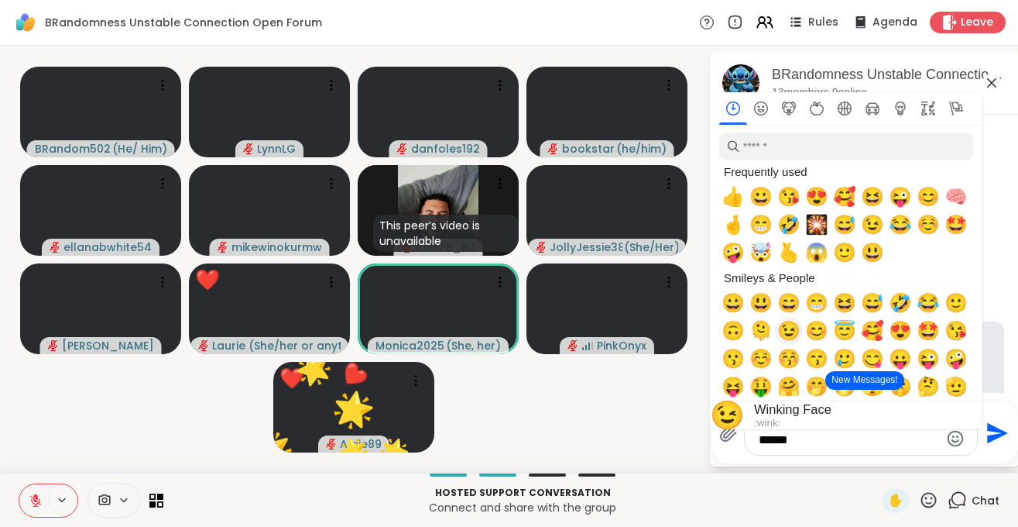
click at [787, 328] on span "😉" at bounding box center [788, 331] width 23 height 22
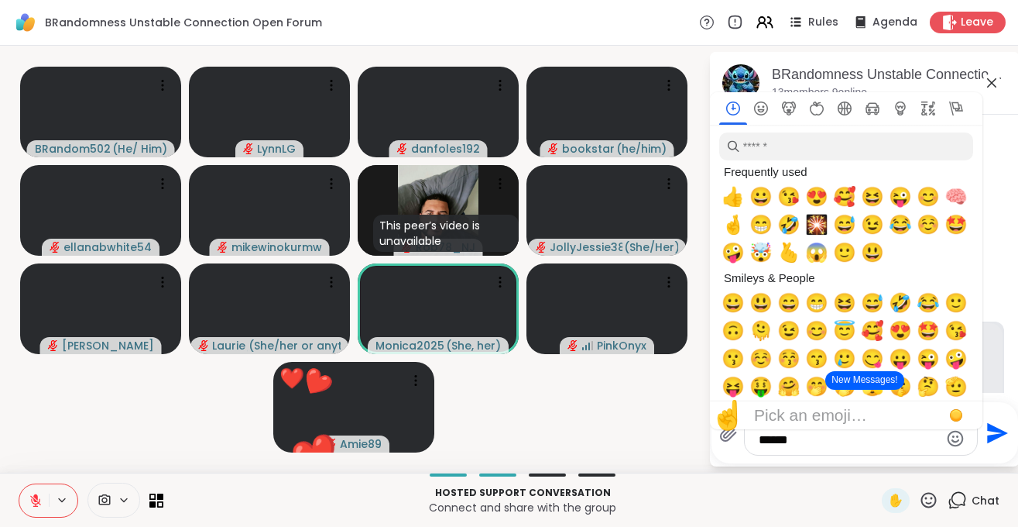
click at [660, 403] on video-player-container "BRandom502 ( He/ Him ) [PERSON_NAME] danfoles192 bookstar ( he/him ) ellanabwhi…" at bounding box center [354, 259] width 690 height 414
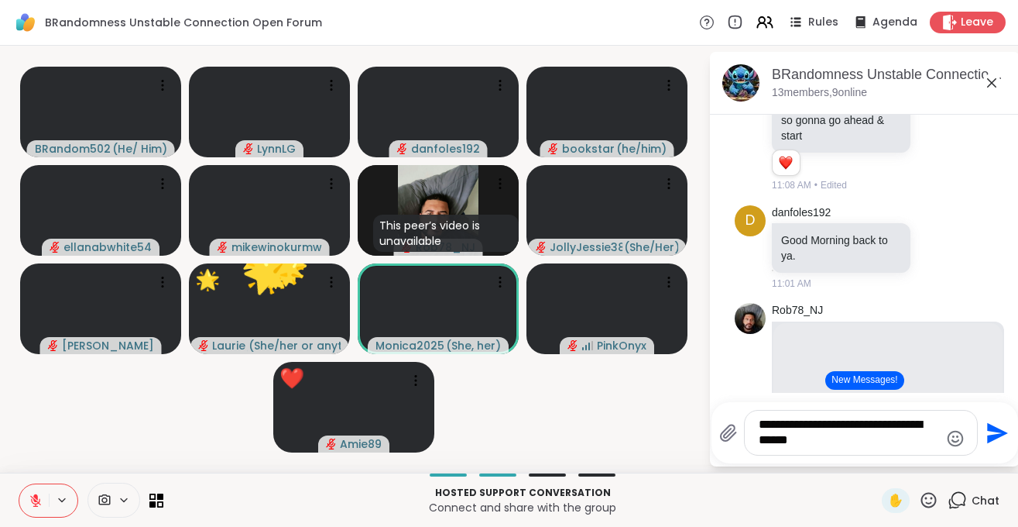
click at [828, 444] on textarea "**********" at bounding box center [849, 433] width 180 height 32
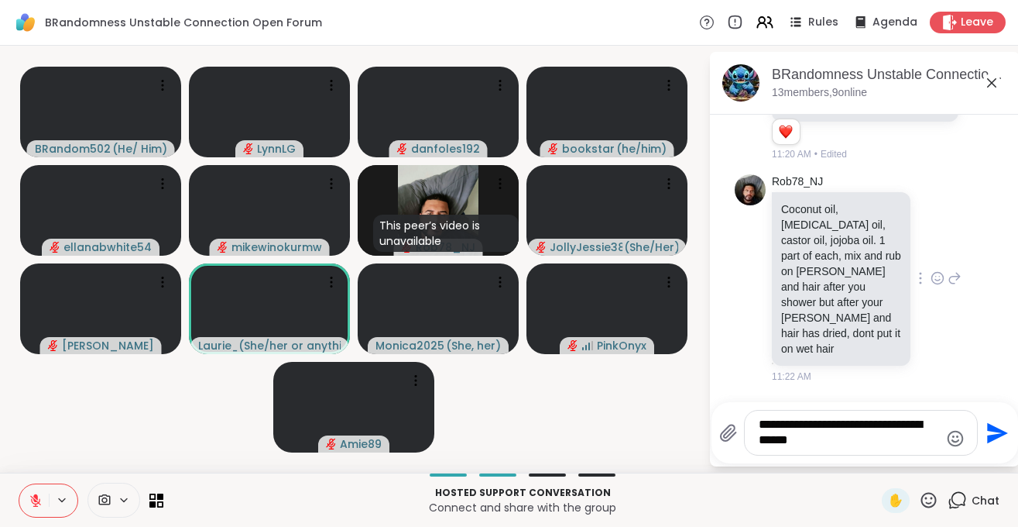
scroll to position [4024, 0]
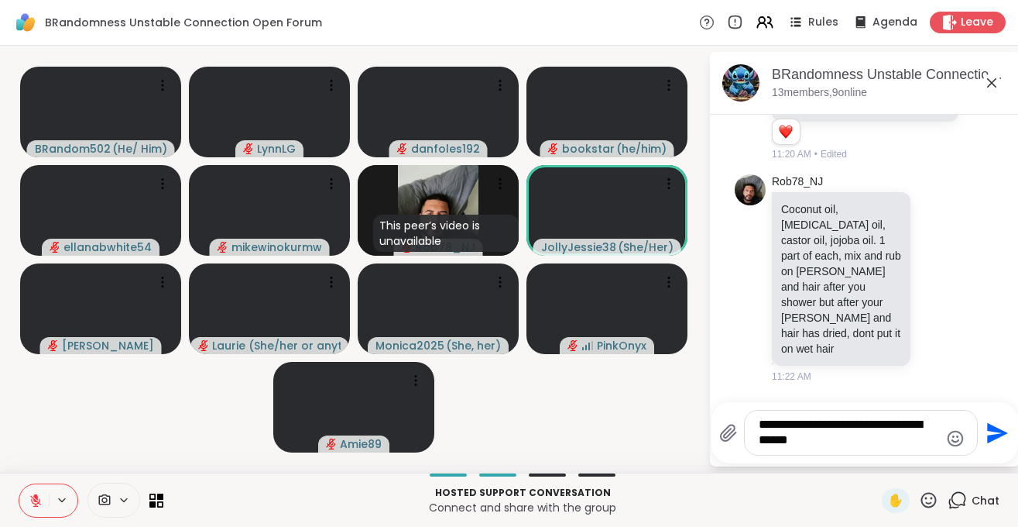
click at [955, 436] on icon "Emoji picker" at bounding box center [956, 438] width 16 height 16
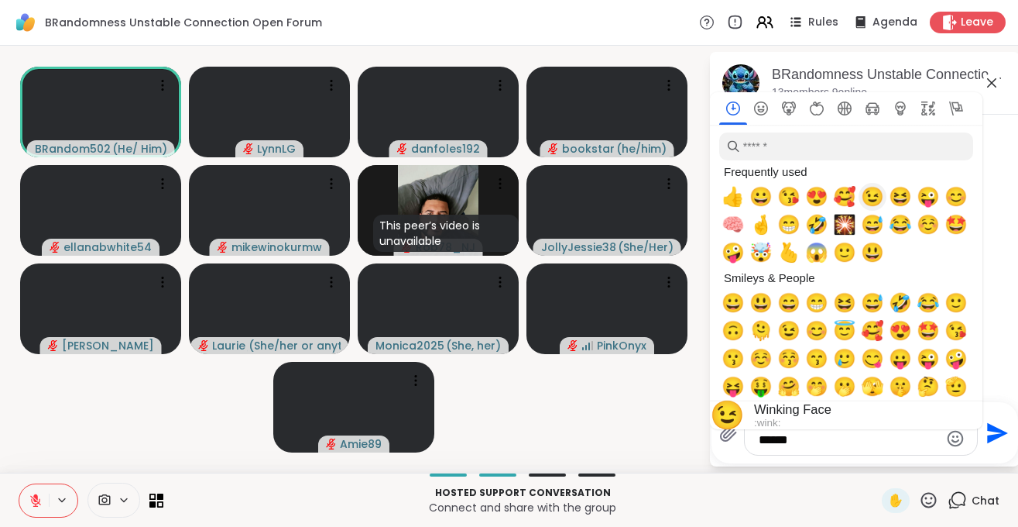
click at [869, 196] on span "😉" at bounding box center [872, 197] width 23 height 22
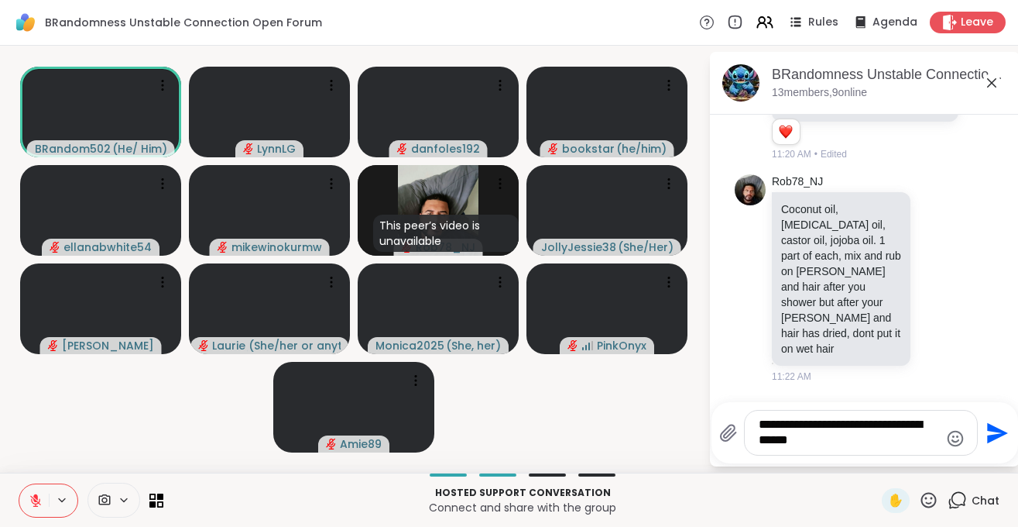
click at [863, 447] on textarea "**********" at bounding box center [849, 433] width 180 height 32
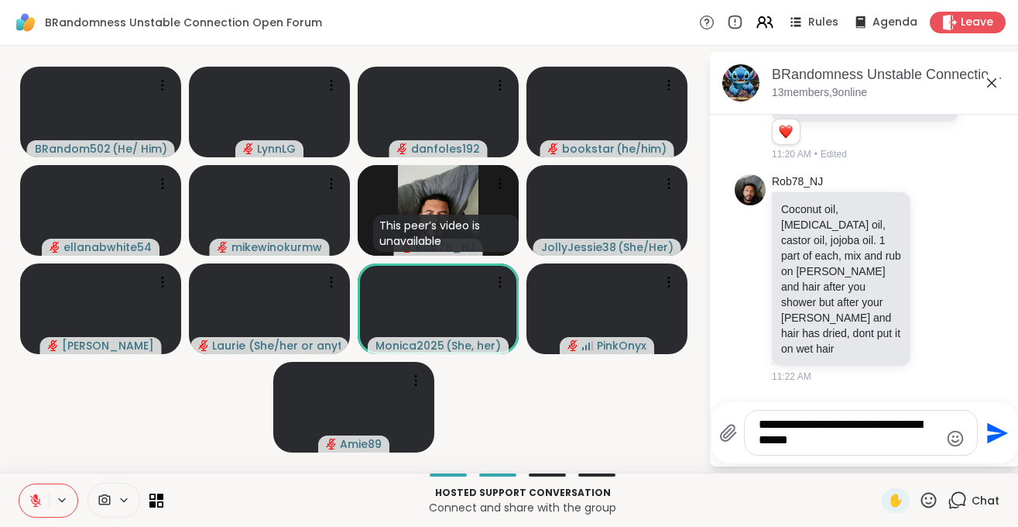
click at [987, 427] on icon "Send" at bounding box center [997, 432] width 21 height 21
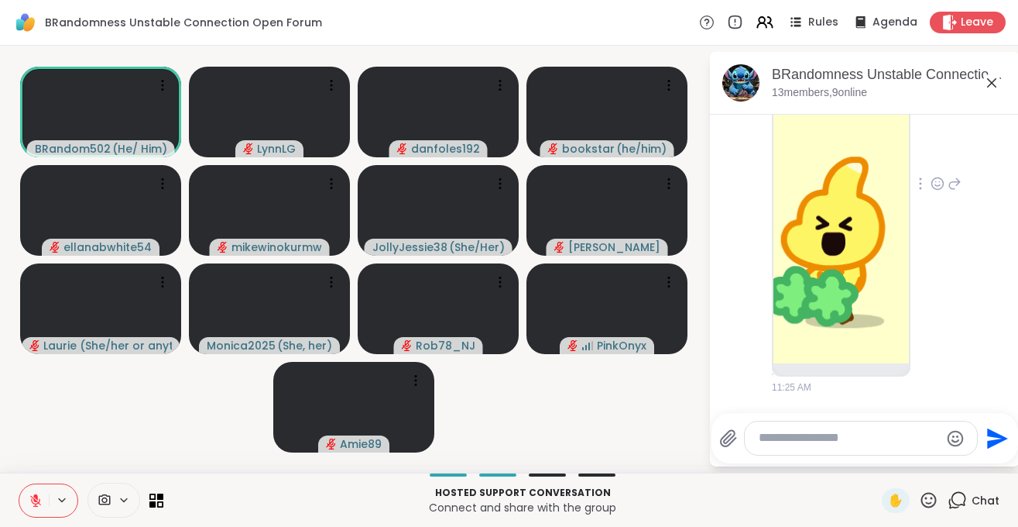
scroll to position [4602, 0]
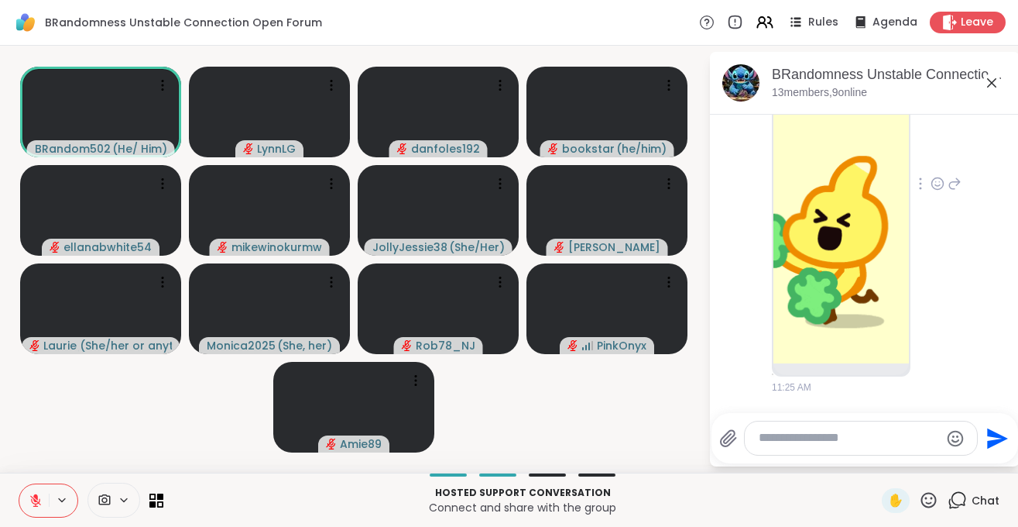
click at [955, 187] on icon at bounding box center [955, 183] width 14 height 19
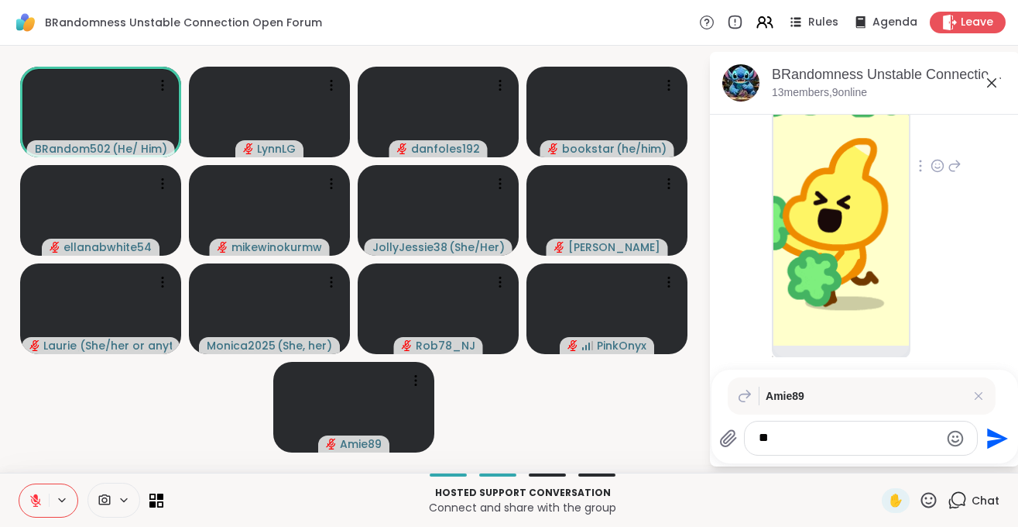
type textarea "*"
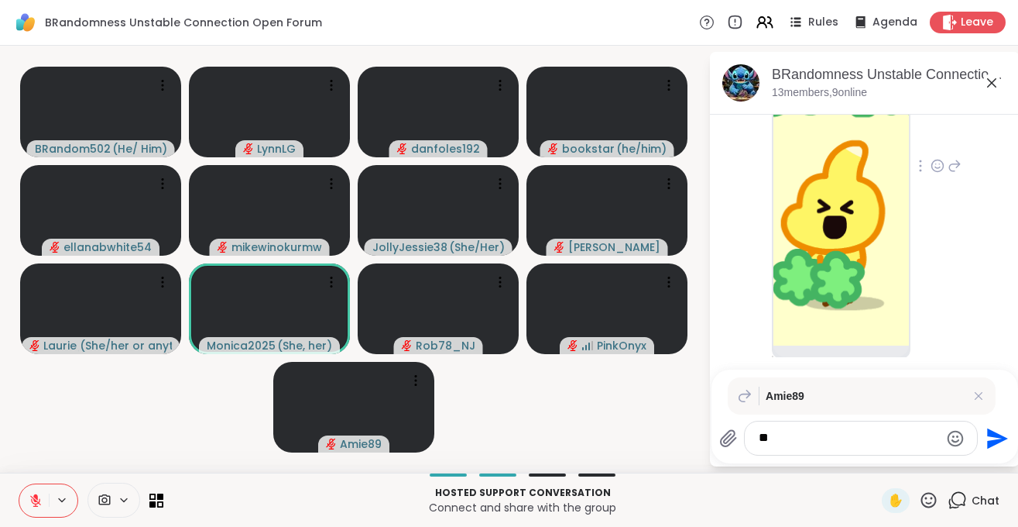
type textarea "*"
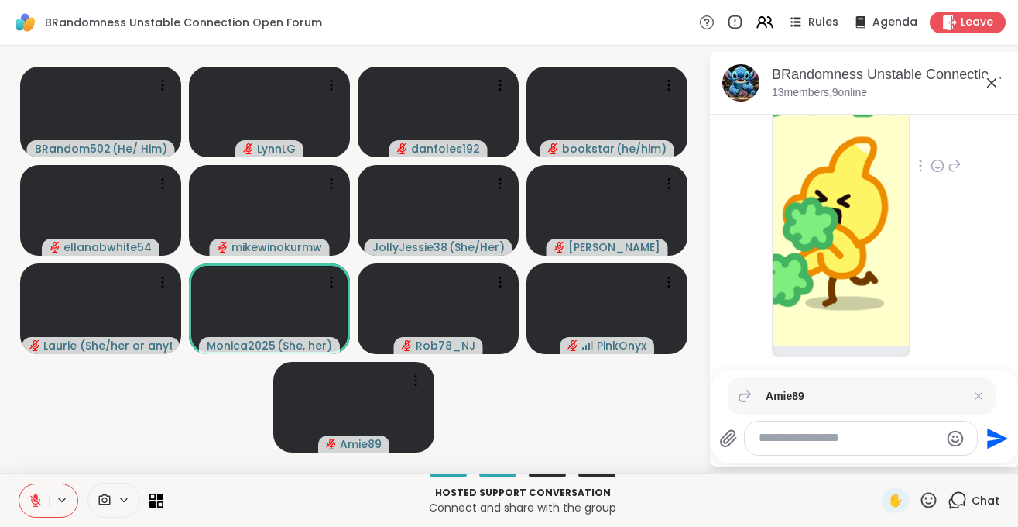
type textarea "*"
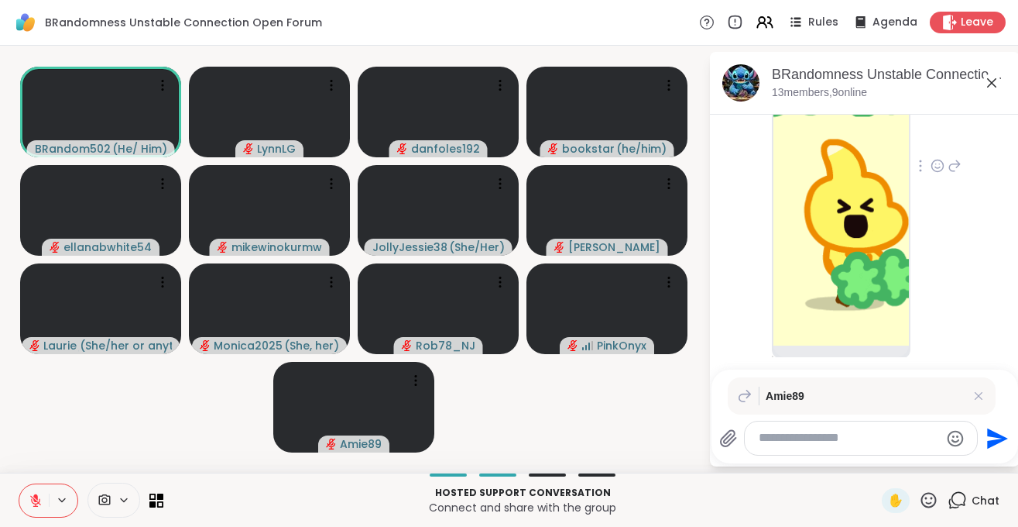
type textarea "*"
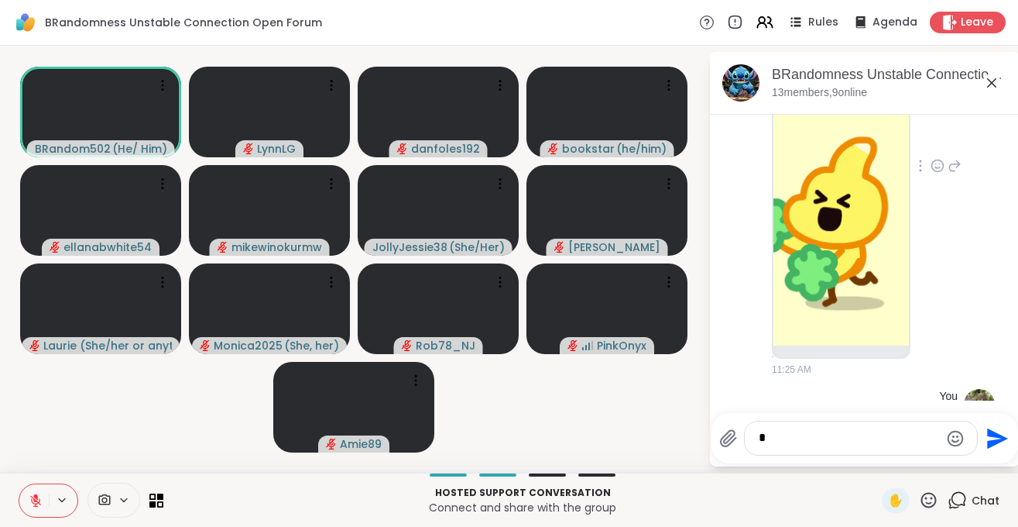
scroll to position [4719, 0]
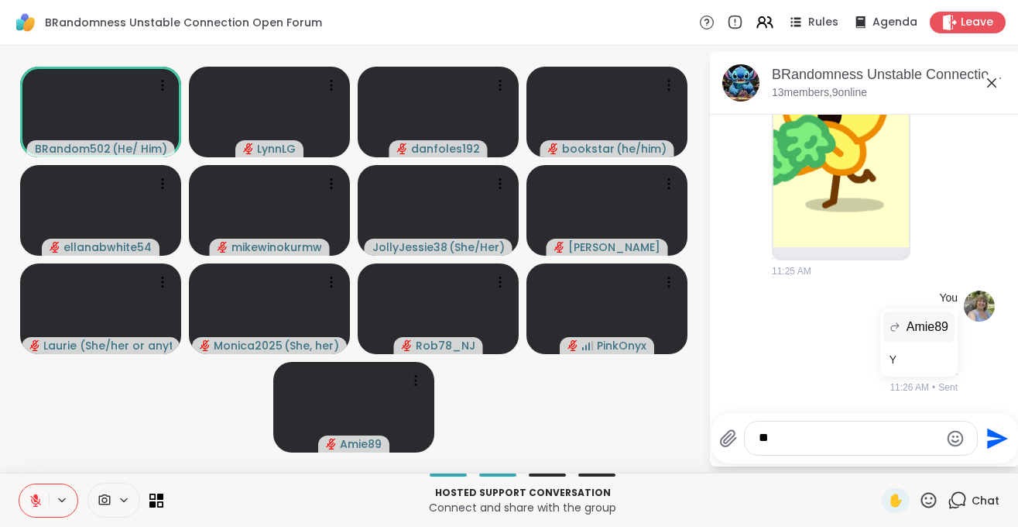
type textarea "*"
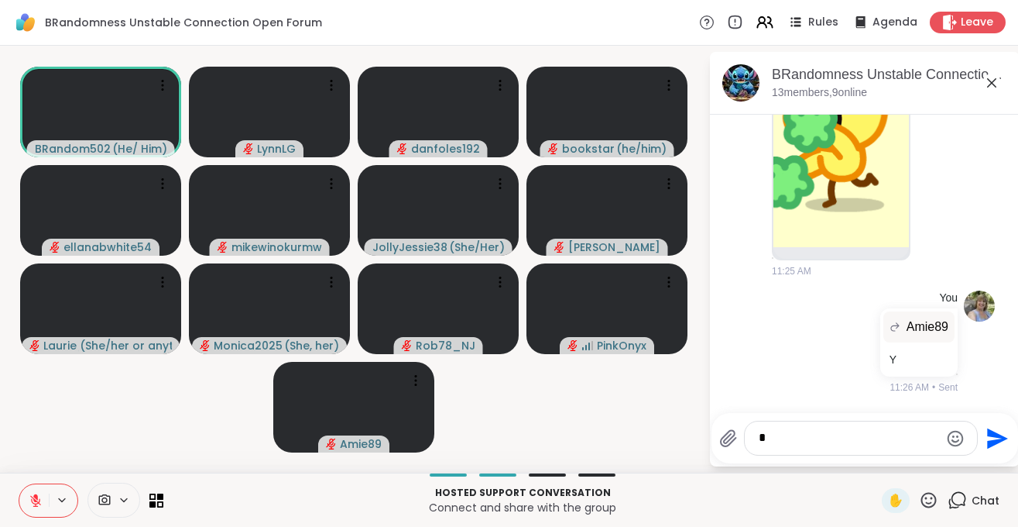
scroll to position [4835, 0]
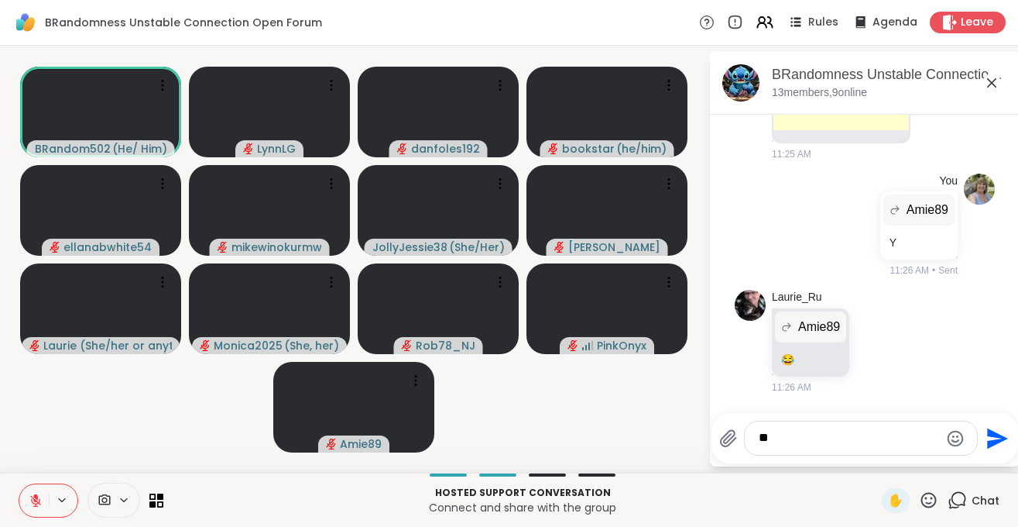
type textarea "***"
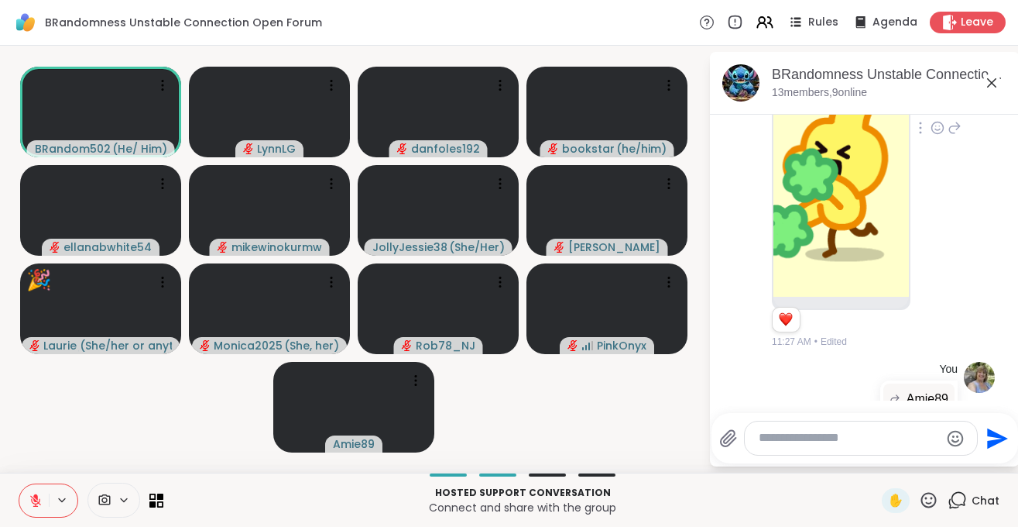
scroll to position [4649, 0]
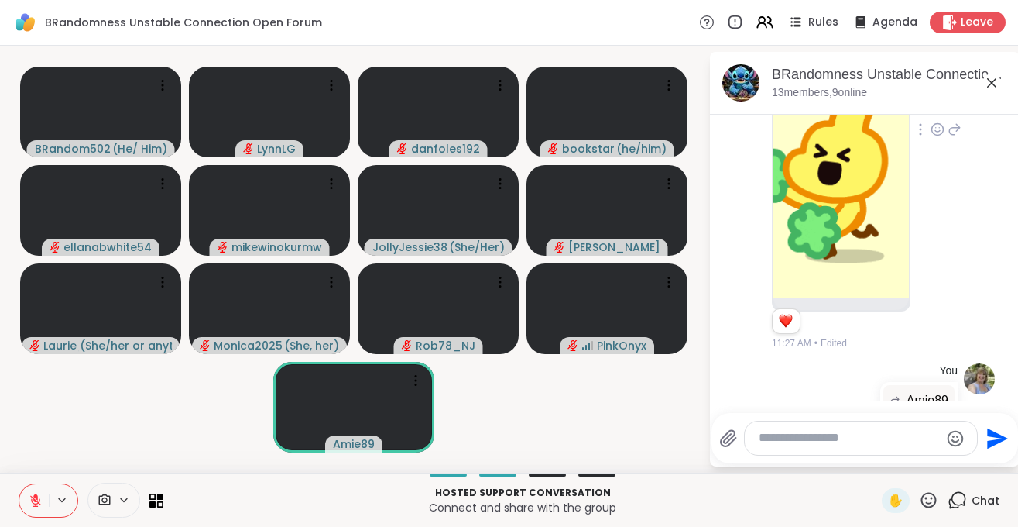
click at [954, 139] on icon at bounding box center [955, 129] width 14 height 19
click at [786, 443] on textarea "Type your message" at bounding box center [849, 438] width 180 height 16
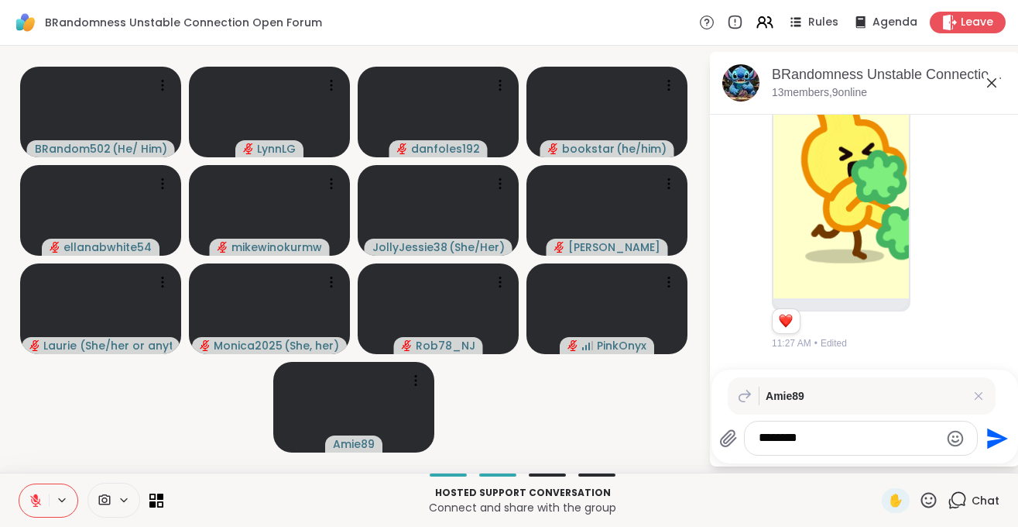
type textarea "********"
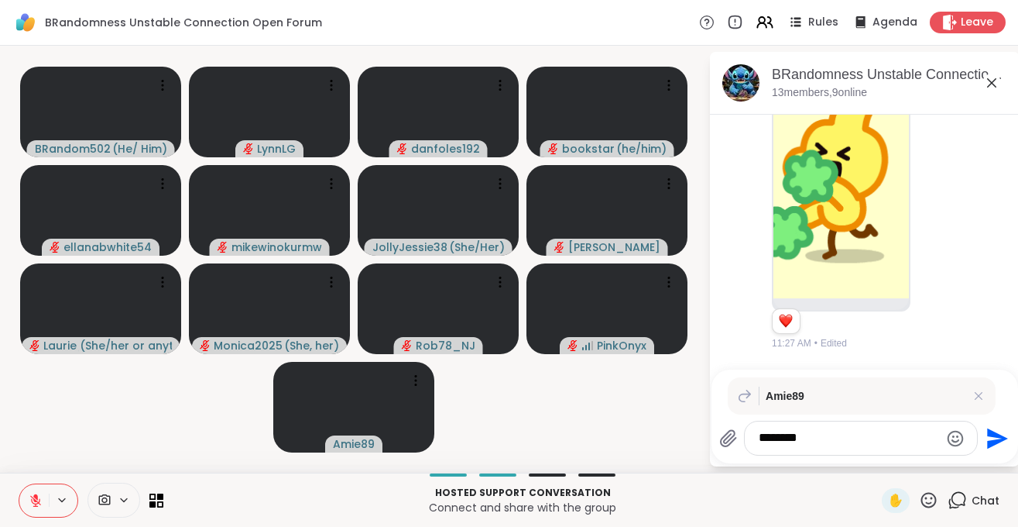
click at [992, 437] on icon "Send" at bounding box center [997, 437] width 21 height 21
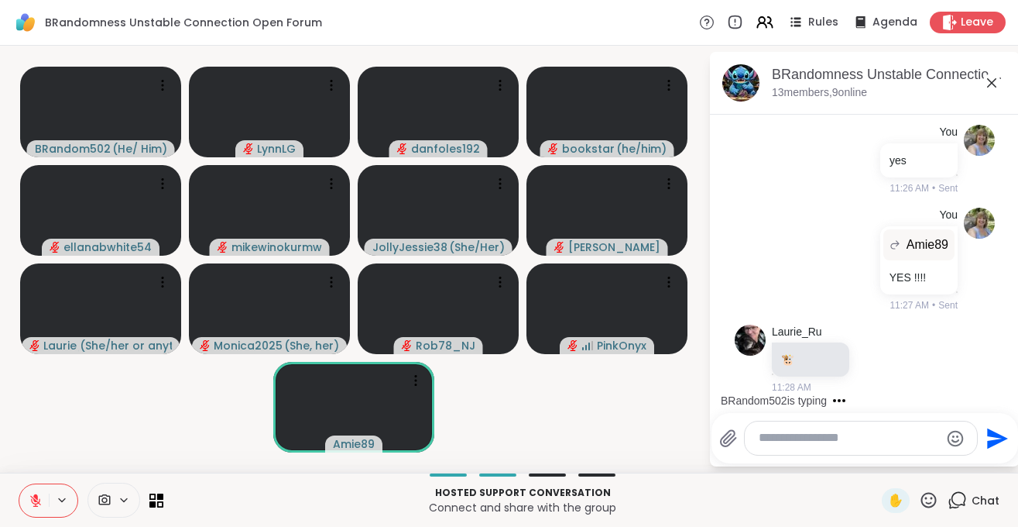
scroll to position [5237, 0]
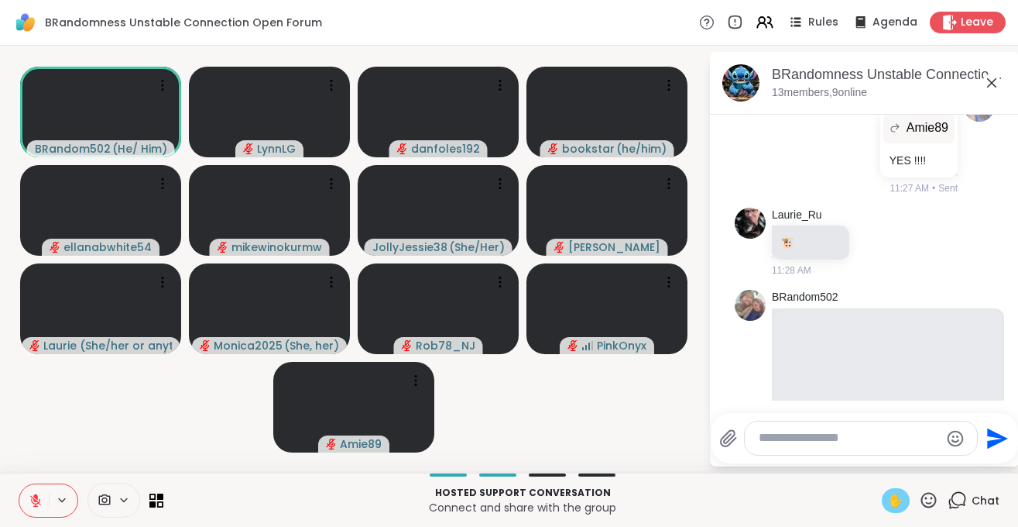
click at [896, 501] on span "✋" at bounding box center [895, 500] width 15 height 19
click at [36, 502] on icon at bounding box center [35, 500] width 11 height 11
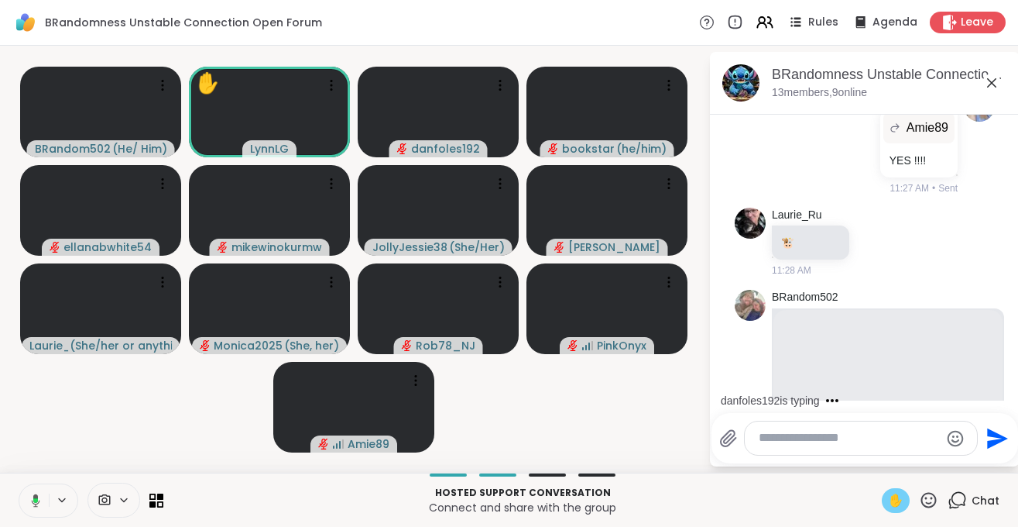
drag, startPoint x: 26, startPoint y: 506, endPoint x: 37, endPoint y: 481, distance: 27.8
click at [27, 506] on icon at bounding box center [33, 500] width 14 height 14
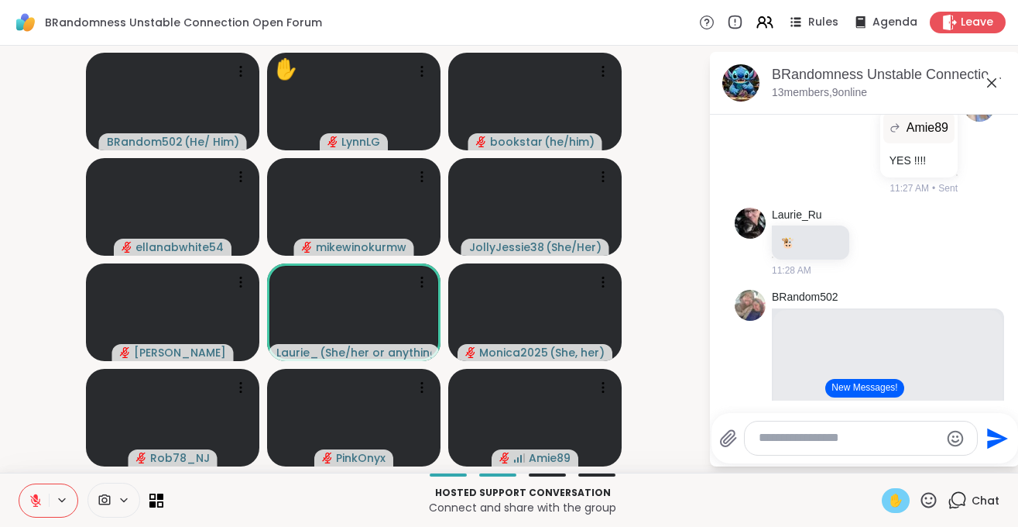
click at [901, 502] on span "✋" at bounding box center [895, 500] width 15 height 19
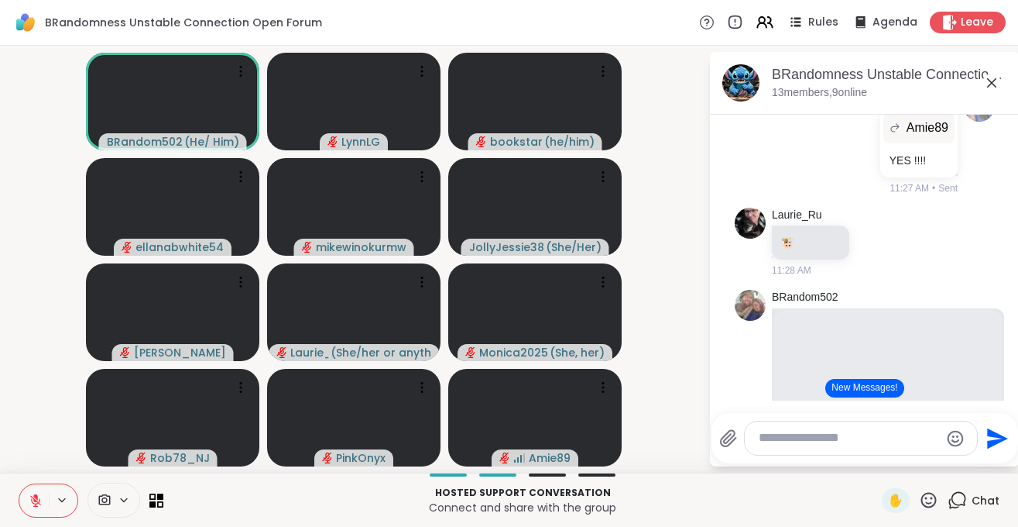
click at [29, 501] on icon at bounding box center [36, 500] width 14 height 14
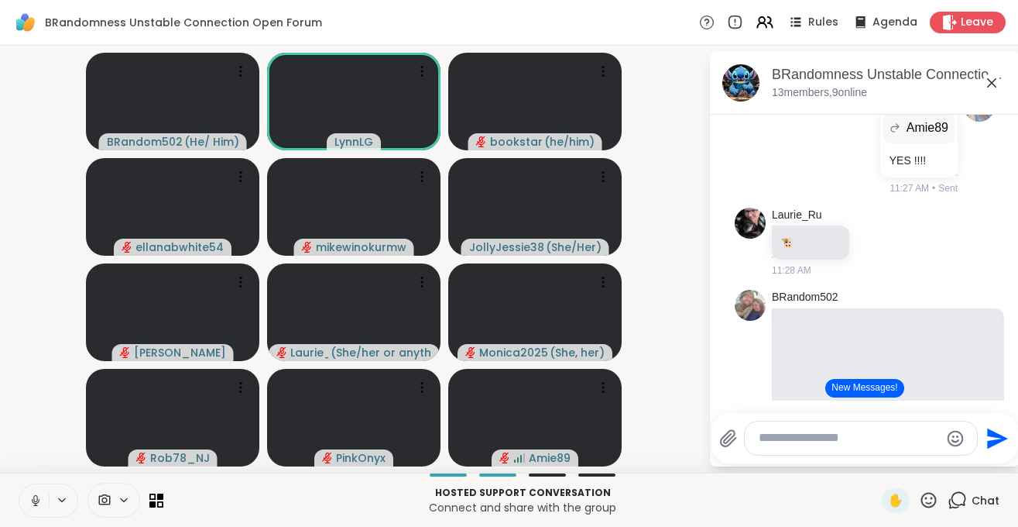
click at [39, 503] on icon at bounding box center [36, 500] width 14 height 14
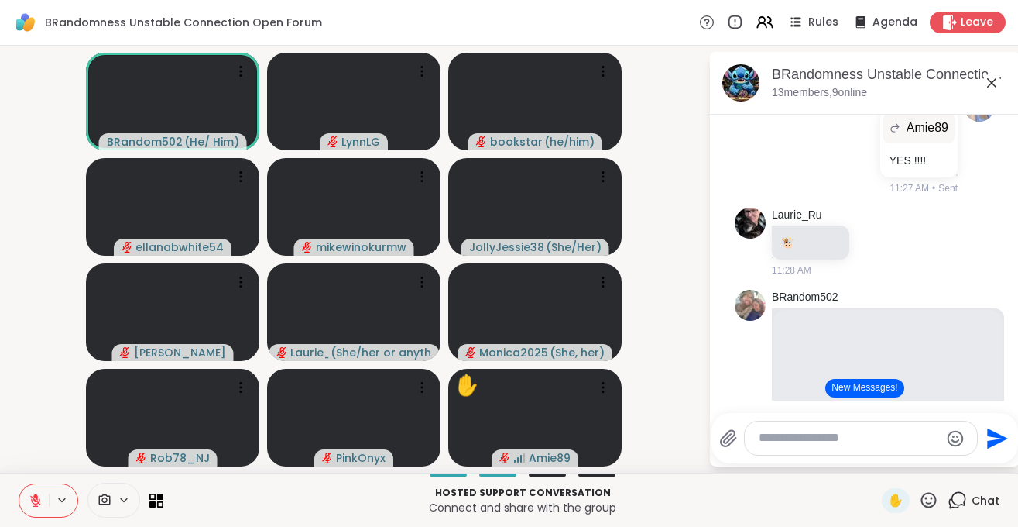
drag, startPoint x: 30, startPoint y: 508, endPoint x: 5, endPoint y: 467, distance: 48.3
click at [29, 508] on button at bounding box center [33, 500] width 29 height 33
click at [35, 508] on button at bounding box center [33, 500] width 29 height 33
click at [35, 503] on icon at bounding box center [36, 500] width 14 height 14
click at [35, 503] on icon at bounding box center [33, 500] width 14 height 14
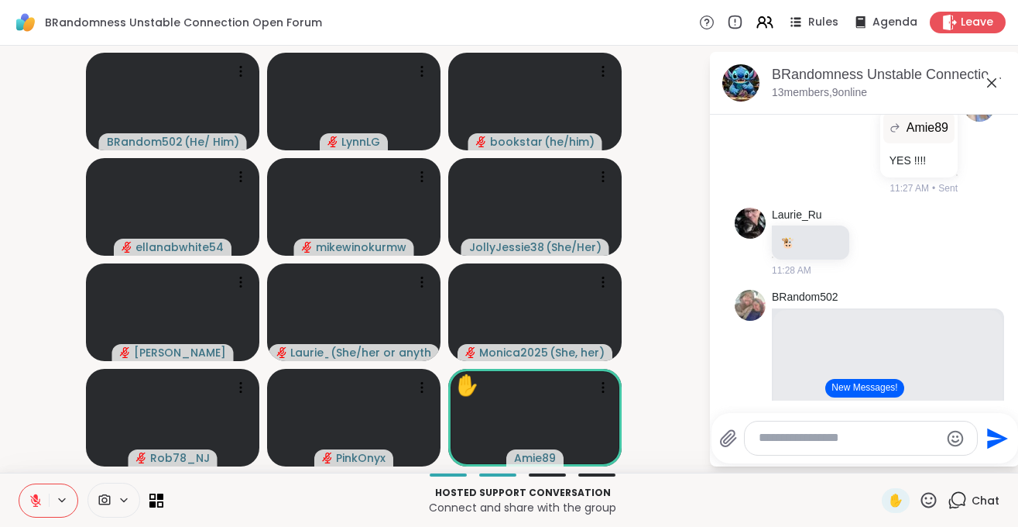
click at [37, 508] on button at bounding box center [33, 500] width 29 height 33
click at [29, 503] on icon at bounding box center [36, 500] width 14 height 14
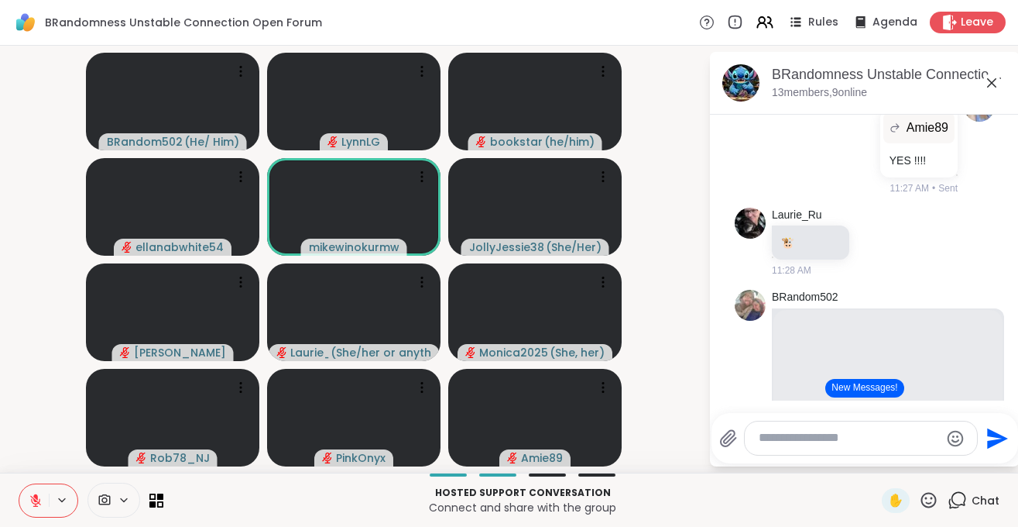
click at [775, 439] on textarea "Type your message" at bounding box center [849, 438] width 180 height 16
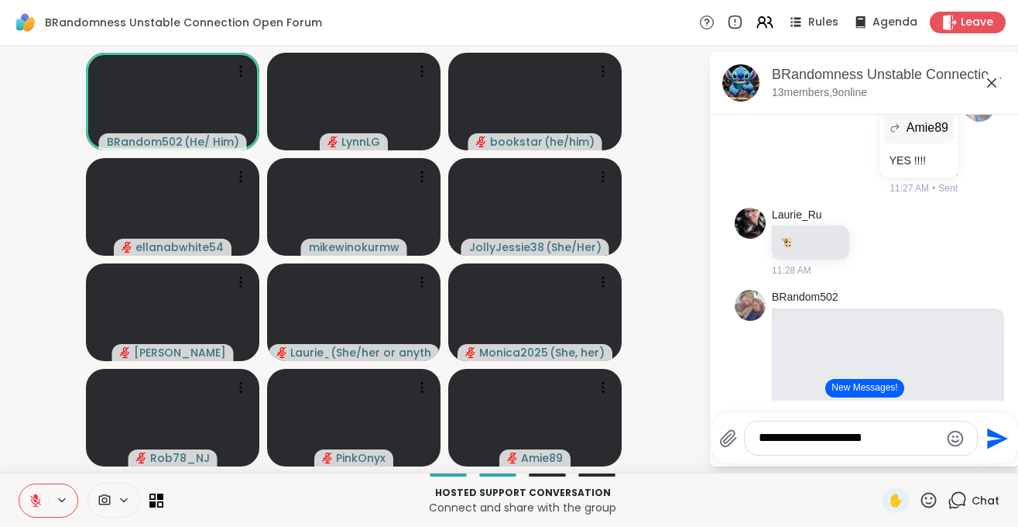
click at [786, 437] on textarea "**********" at bounding box center [849, 438] width 180 height 16
click at [899, 444] on textarea "**********" at bounding box center [849, 438] width 180 height 16
type textarea "**********"
click at [989, 439] on icon "Send" at bounding box center [995, 438] width 25 height 25
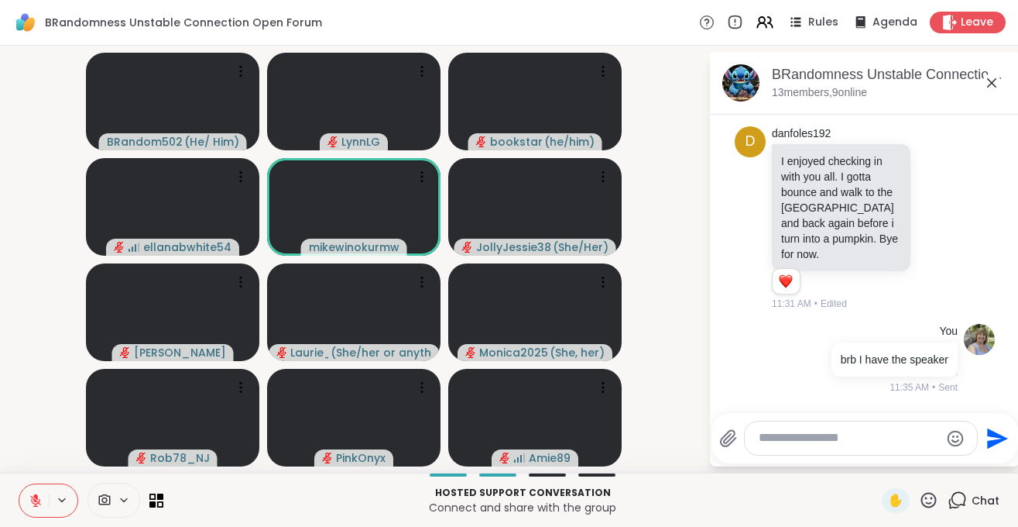
scroll to position [5929, 0]
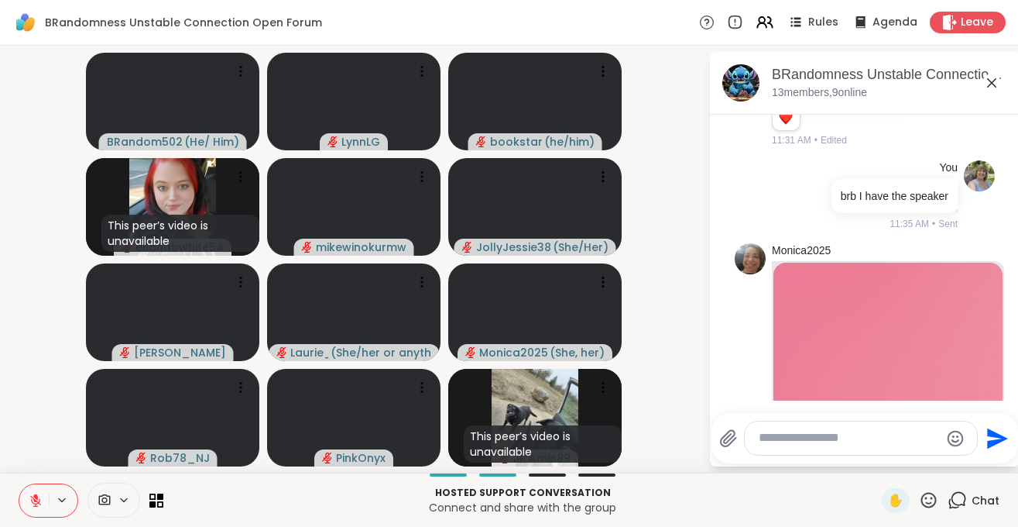
drag, startPoint x: 820, startPoint y: 433, endPoint x: 863, endPoint y: 451, distance: 46.2
click at [828, 434] on textarea "Type your message" at bounding box center [849, 438] width 180 height 16
type textarea "*"
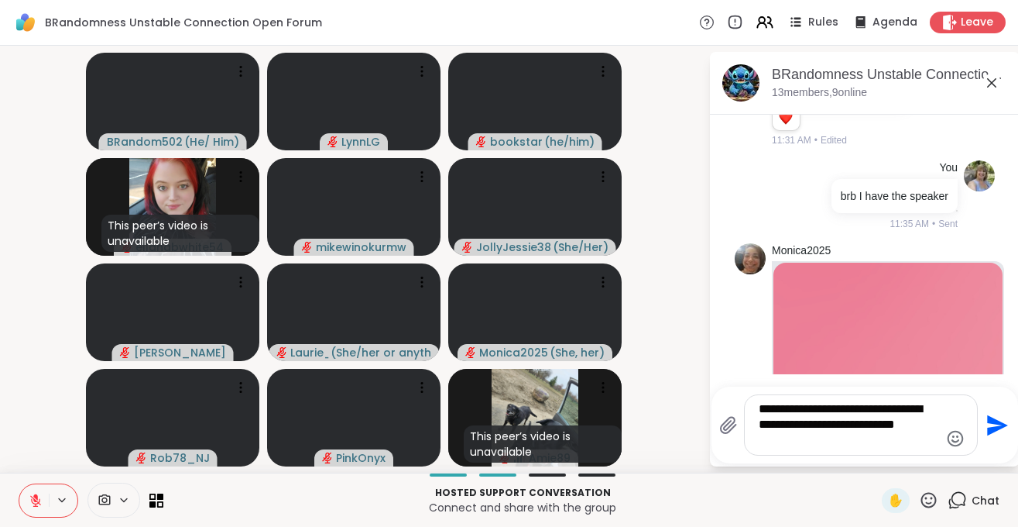
type textarea "**********"
click at [996, 436] on icon "Send" at bounding box center [995, 425] width 25 height 25
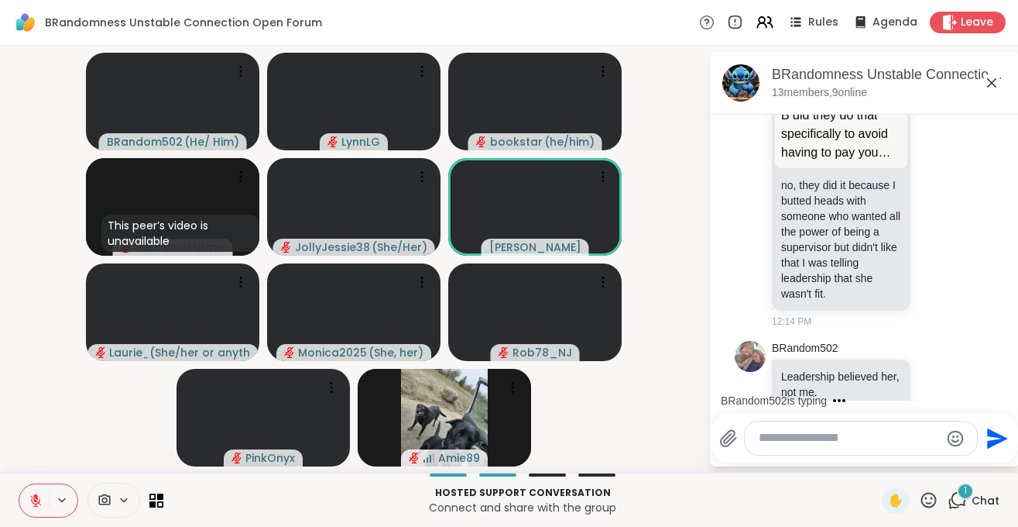
scroll to position [6825, 0]
